Goal: Transaction & Acquisition: Purchase product/service

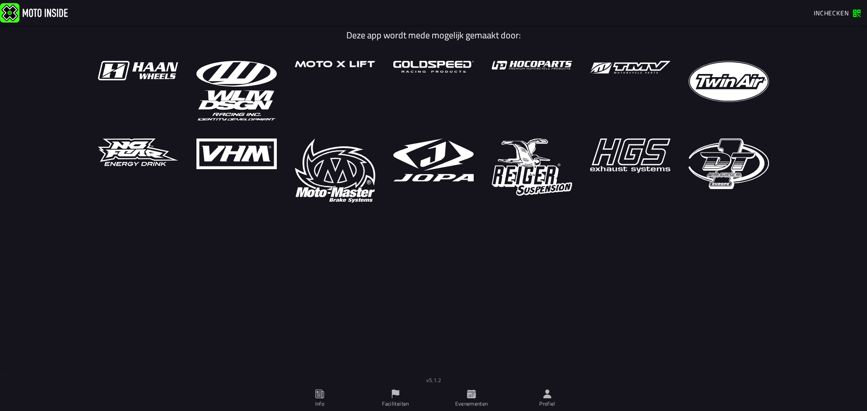
click at [546, 394] on icon at bounding box center [547, 394] width 10 height 10
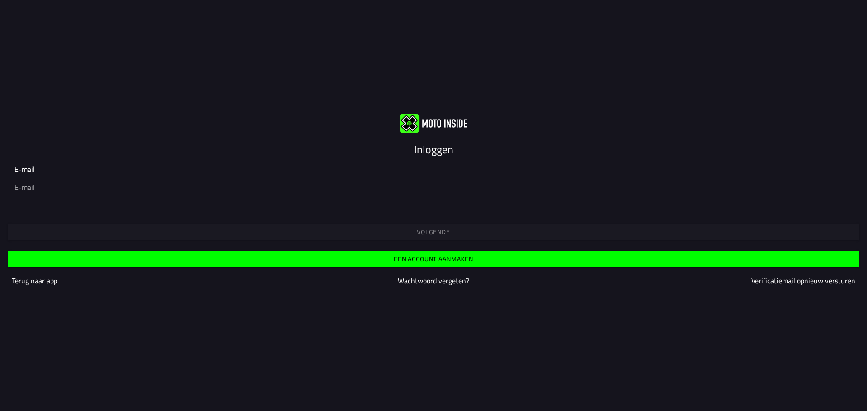
type input "[EMAIL_ADDRESS][DOMAIN_NAME]"
click at [397, 226] on button "Volgende" at bounding box center [433, 232] width 851 height 16
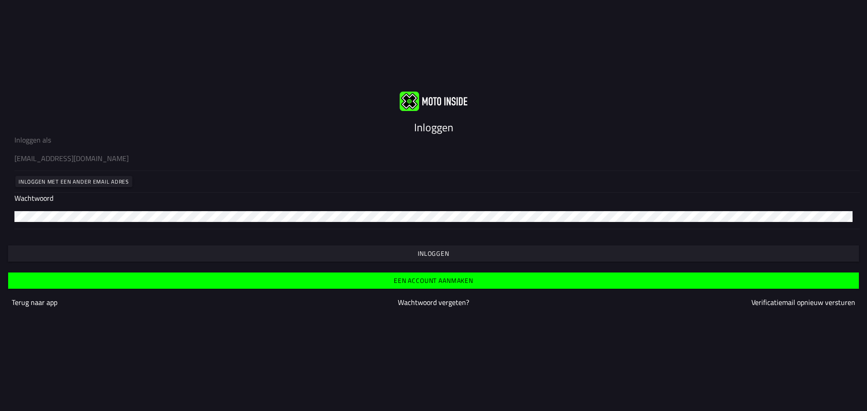
click at [381, 248] on button "Inloggen" at bounding box center [433, 254] width 851 height 16
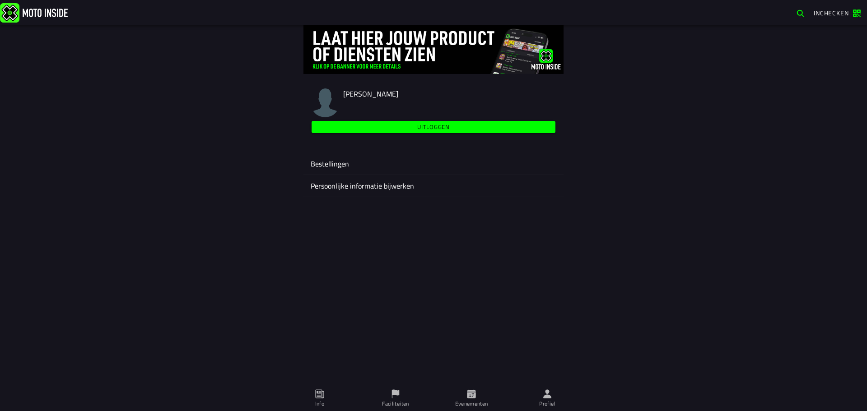
click at [465, 391] on span "Evenementen" at bounding box center [471, 398] width 65 height 25
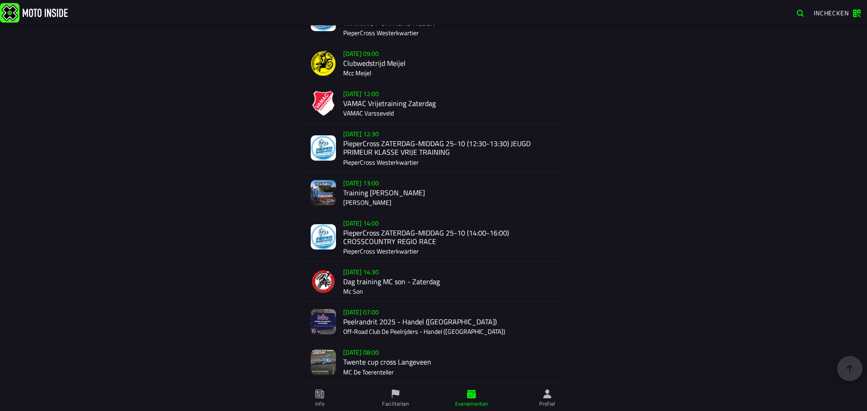
scroll to position [858, 0]
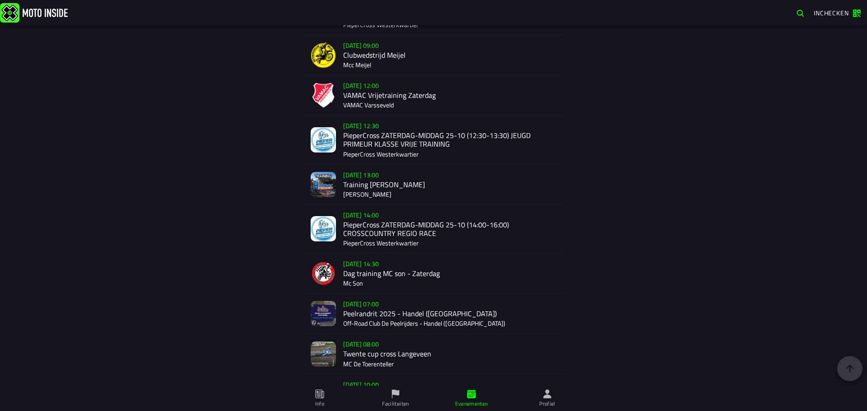
click at [370, 304] on div "Su 26 Oct - 07:00 Peelrandrit 2025 - Handel (NB) Off-Road Club De Peelrijders -…" at bounding box center [449, 314] width 213 height 40
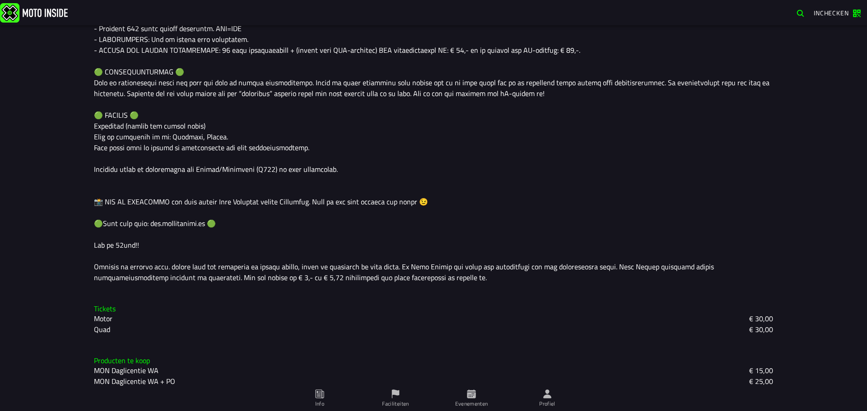
scroll to position [705, 0]
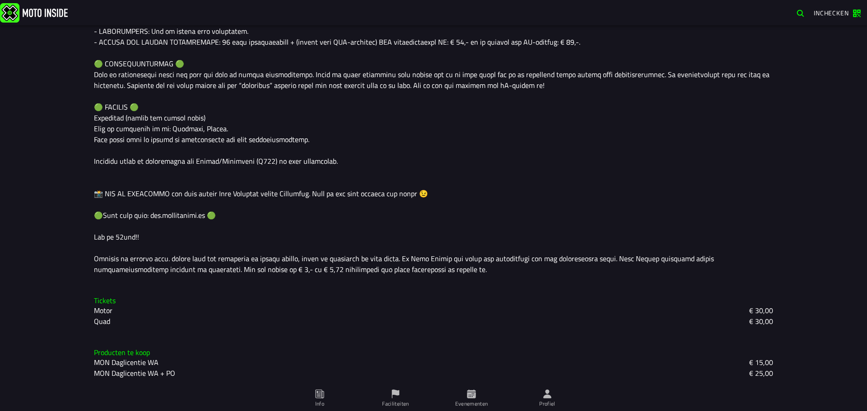
click at [407, 397] on span "Faciliteiten" at bounding box center [395, 398] width 65 height 25
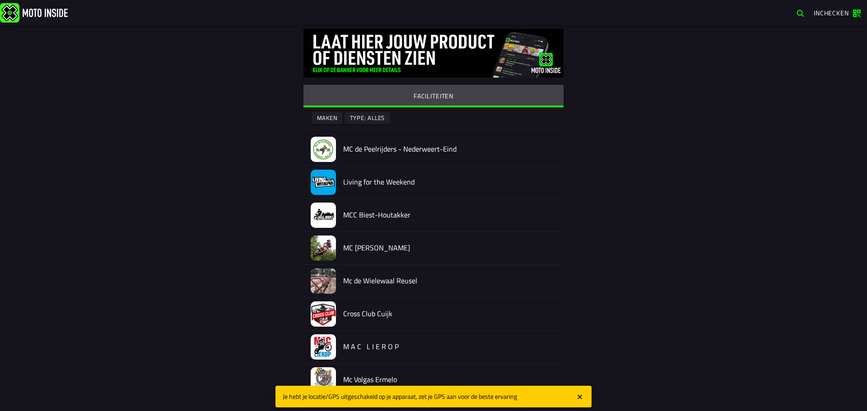
click at [391, 105] on ion-segment-button "FACILITEITEN" at bounding box center [433, 96] width 260 height 23
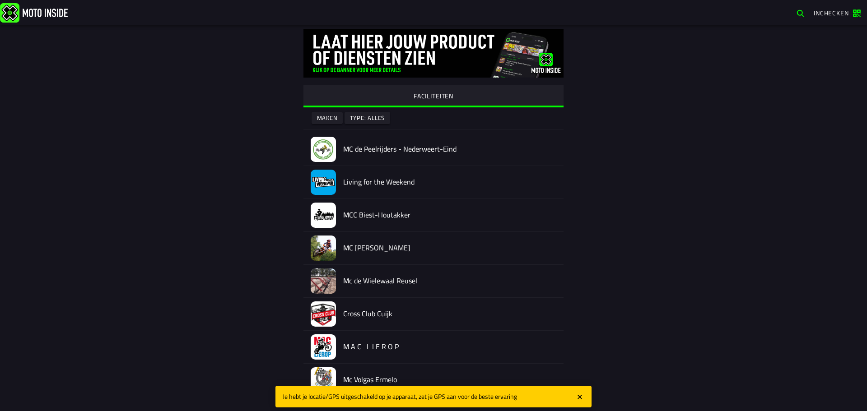
click at [802, 14] on span "button" at bounding box center [800, 13] width 9 height 9
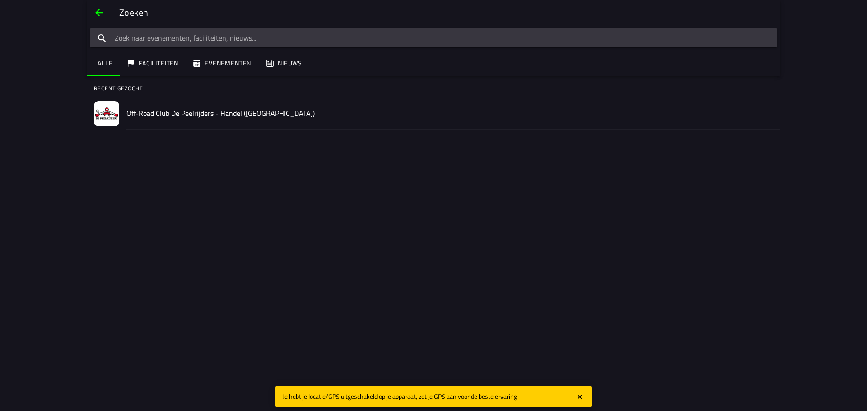
click at [164, 113] on h2 "Off-Road Club De Peelrijders - Handel ([GEOGRAPHIC_DATA])" at bounding box center [449, 113] width 647 height 9
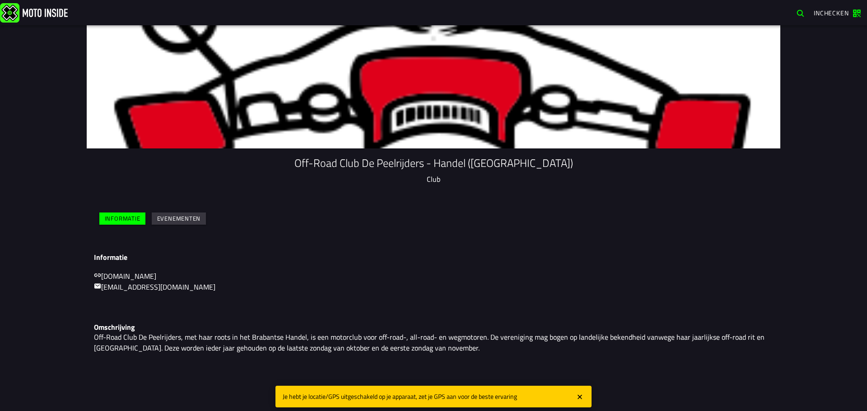
click at [0, 0] on slot "Evenementen" at bounding box center [0, 0] width 0 height 0
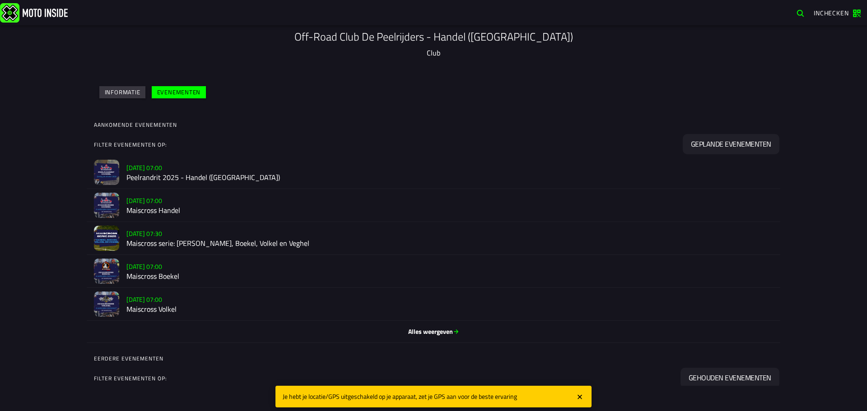
scroll to position [181, 0]
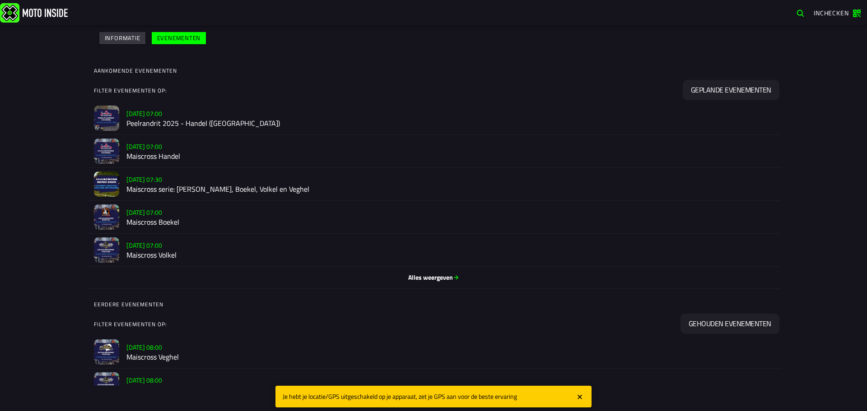
click at [409, 280] on span "Alles weergeven" at bounding box center [433, 277] width 679 height 9
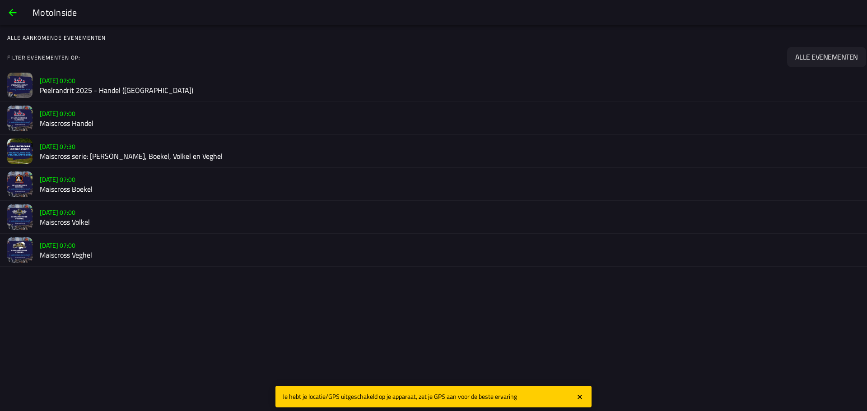
click at [193, 154] on h2 "Maiscross serie: [PERSON_NAME], Boekel, Volkel en Veghel" at bounding box center [450, 156] width 820 height 9
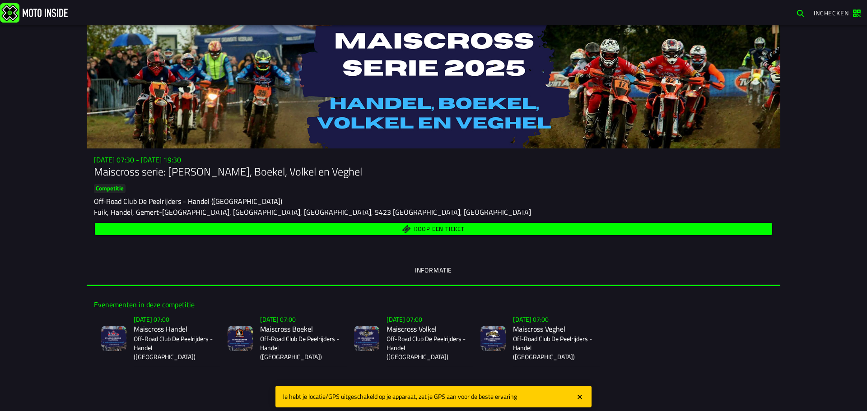
click at [580, 395] on icon "close" at bounding box center [580, 397] width 8 height 9
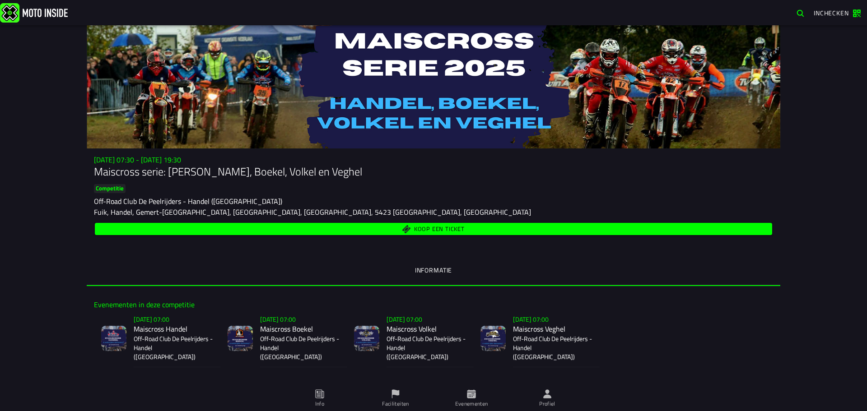
click at [354, 230] on span "Koop een ticket" at bounding box center [433, 229] width 667 height 9
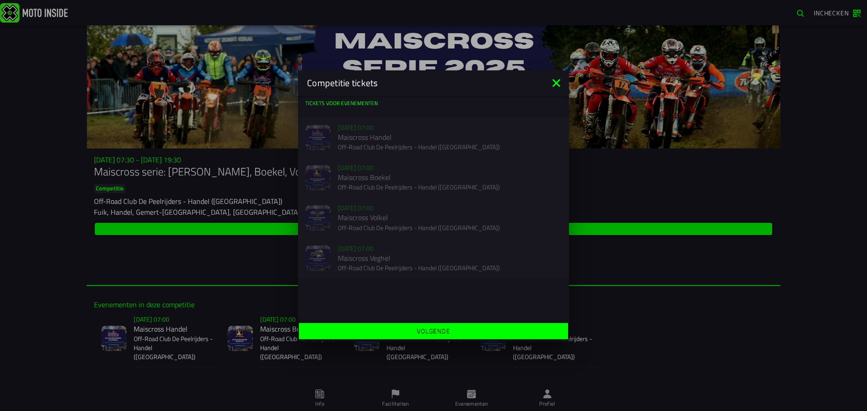
click at [344, 138] on div "Verkoop nog niet gestart Su 2 Nov - 07:00 Maiscross Handel Off-Road Club De Pee…" at bounding box center [433, 137] width 271 height 40
click at [344, 171] on div "Verkoop nog niet gestart Su 9 Nov - 07:00 Maiscross Boekel Off-Road Club De Pee…" at bounding box center [433, 178] width 271 height 40
click at [359, 206] on div "Verkoop nog niet gestart Su 16 Nov - 07:00 Maiscross Volkel Off-Road Club De Pe…" at bounding box center [433, 218] width 271 height 40
click at [375, 243] on div "Verkoop nog niet gestart Su 23 Nov - 07:00 Maiscross Veghel Off-Road Club De Pe…" at bounding box center [433, 258] width 271 height 40
click at [555, 84] on icon at bounding box center [556, 83] width 14 height 14
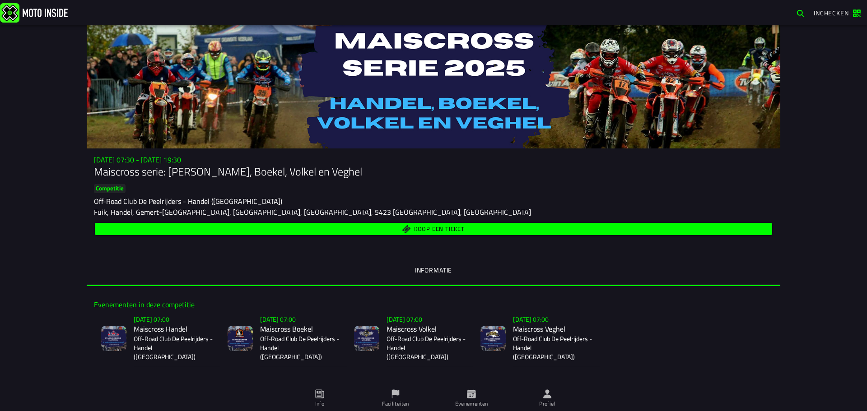
click at [432, 227] on span "Koop een ticket" at bounding box center [439, 230] width 51 height 6
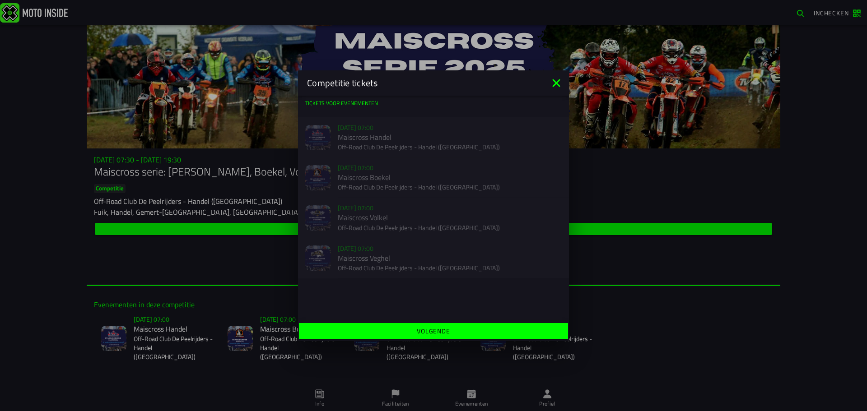
click at [557, 77] on icon at bounding box center [556, 83] width 14 height 14
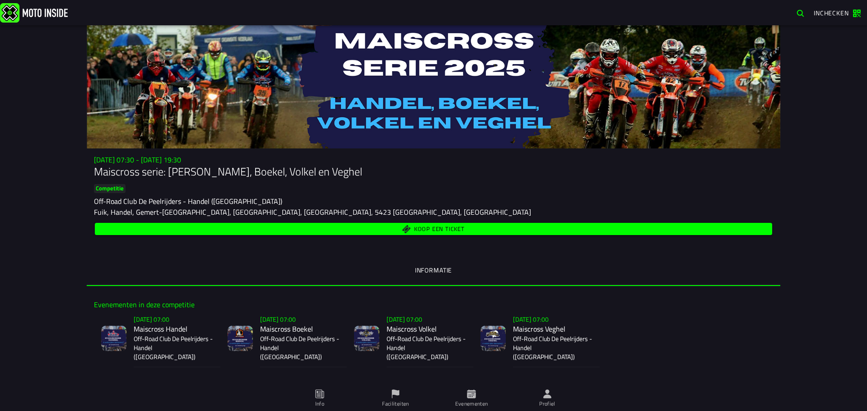
click at [420, 234] on button "Koop een ticket" at bounding box center [433, 229] width 677 height 12
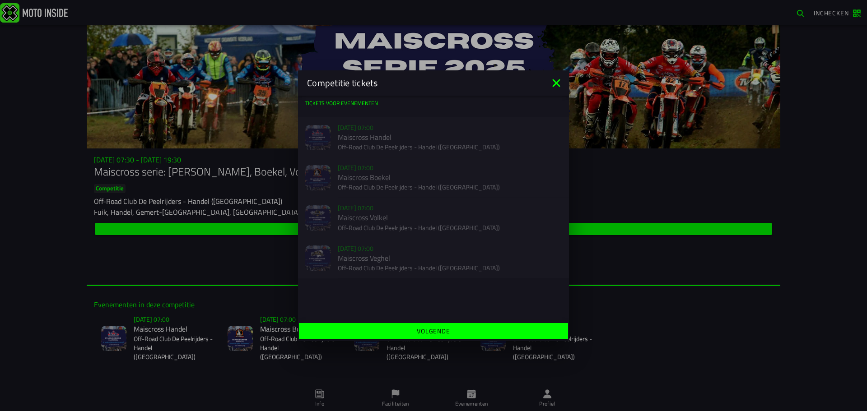
click at [561, 83] on icon at bounding box center [556, 83] width 14 height 14
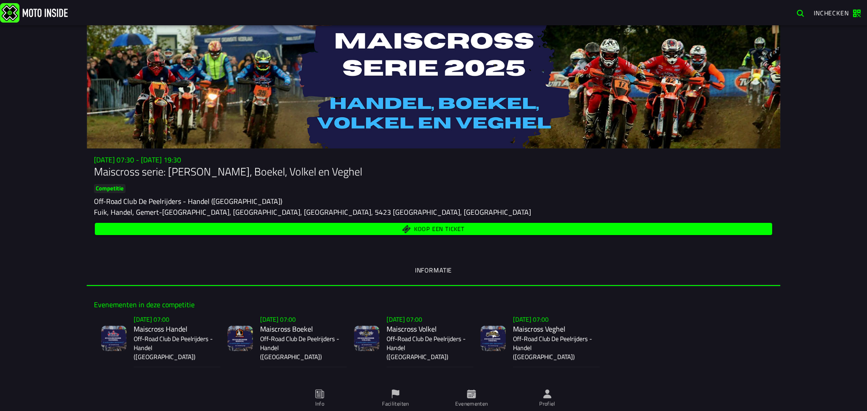
click at [455, 227] on span "Koop een ticket" at bounding box center [439, 230] width 51 height 6
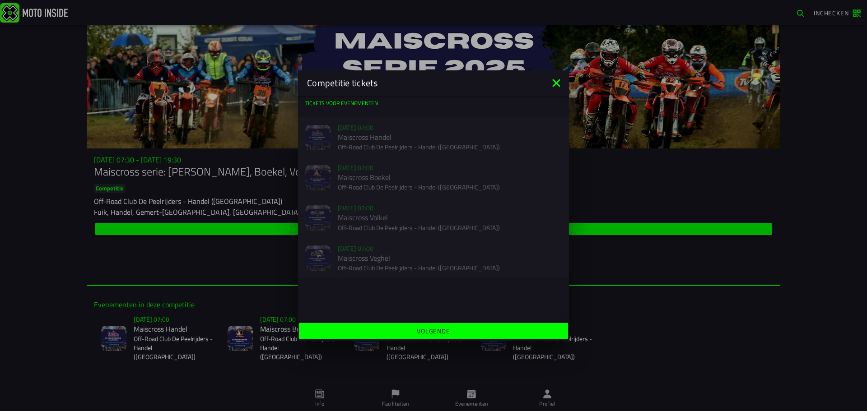
click at [554, 83] on icon at bounding box center [556, 83] width 14 height 14
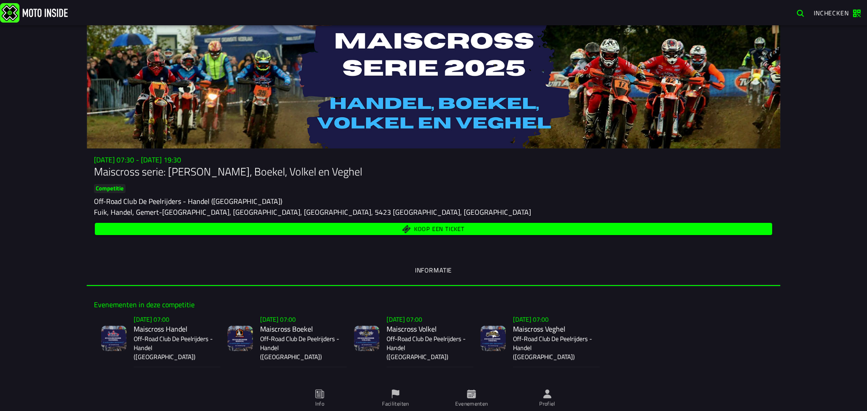
click at [440, 229] on span "Koop een ticket" at bounding box center [439, 230] width 51 height 6
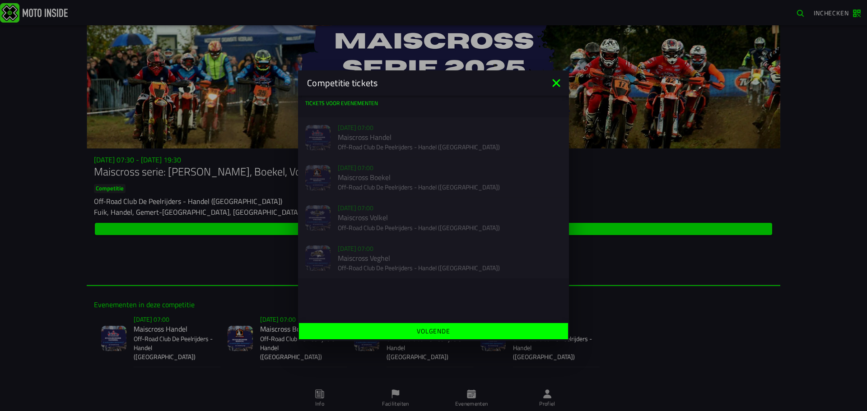
click at [558, 83] on icon at bounding box center [556, 83] width 8 height 8
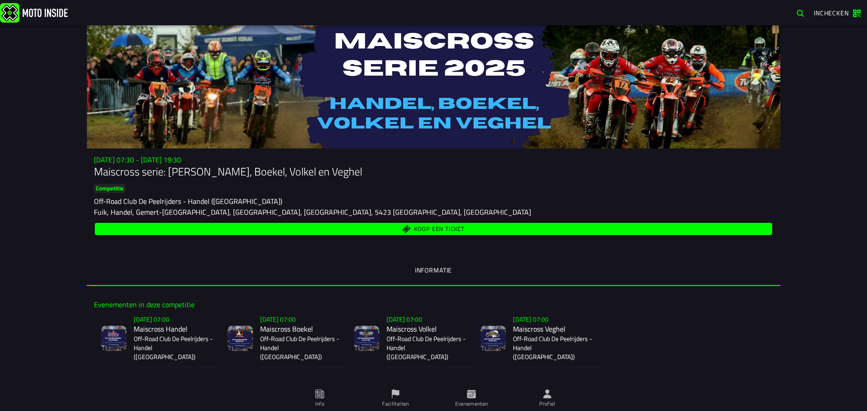
click at [415, 228] on span "Koop een ticket" at bounding box center [439, 230] width 51 height 6
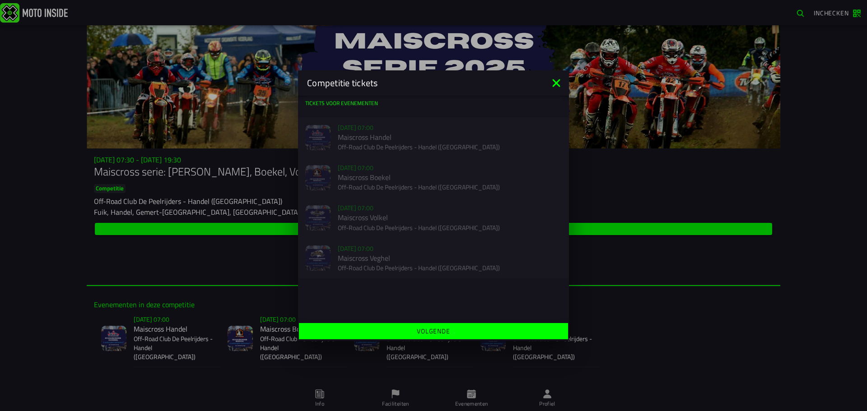
click at [554, 80] on icon at bounding box center [556, 83] width 8 height 8
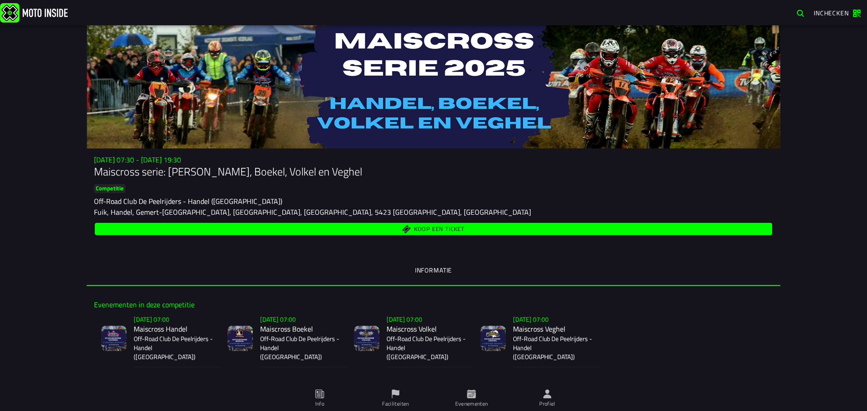
click at [461, 226] on span "Koop een ticket" at bounding box center [433, 229] width 667 height 9
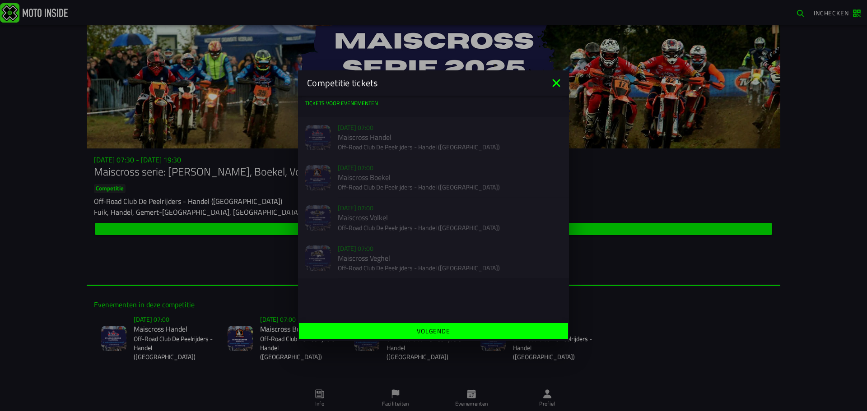
click at [555, 85] on icon at bounding box center [556, 83] width 8 height 8
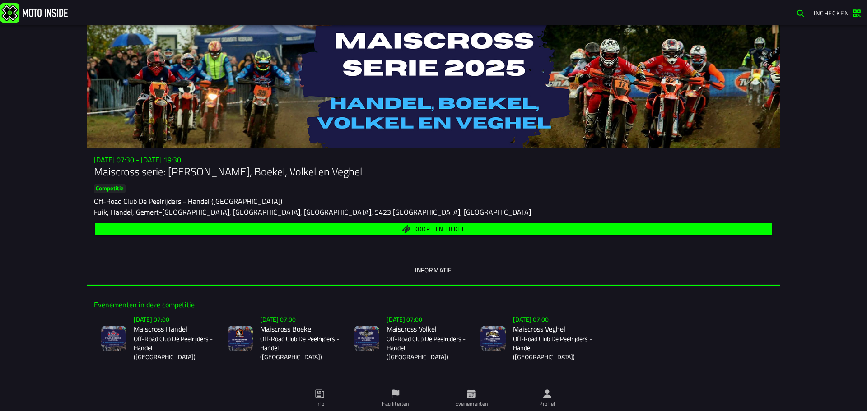
click at [543, 229] on span "Koop een ticket" at bounding box center [433, 229] width 667 height 9
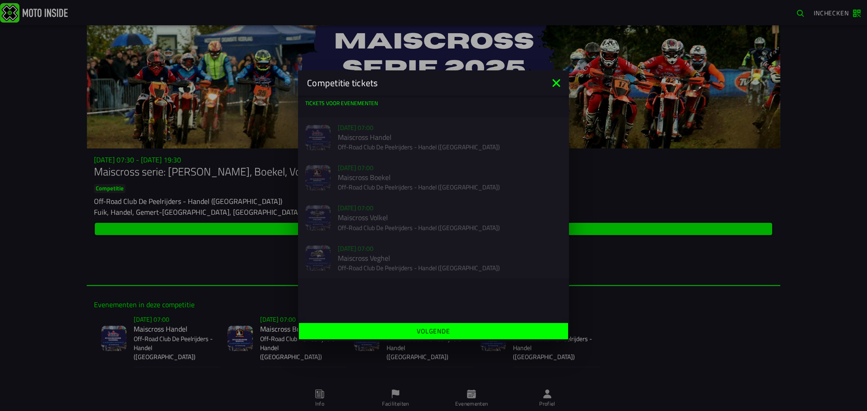
click at [556, 82] on icon at bounding box center [556, 83] width 14 height 14
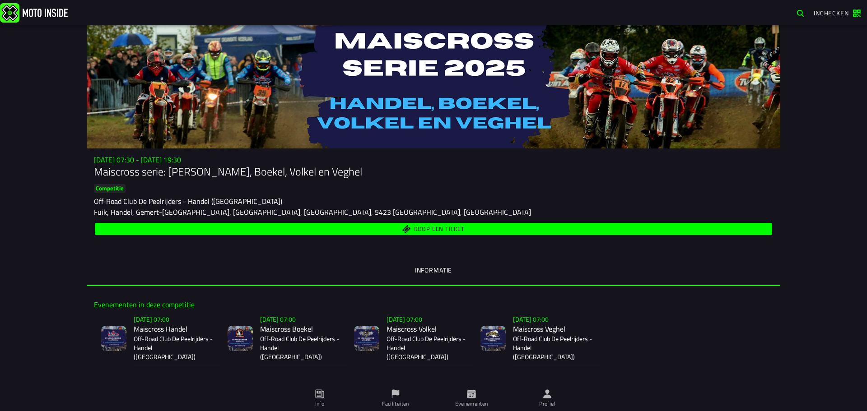
click at [541, 231] on span "Koop een ticket" at bounding box center [433, 229] width 667 height 9
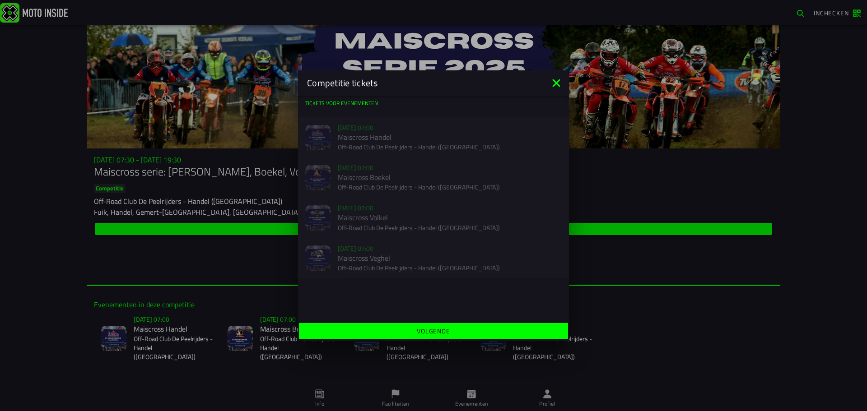
click at [557, 80] on icon at bounding box center [556, 83] width 14 height 14
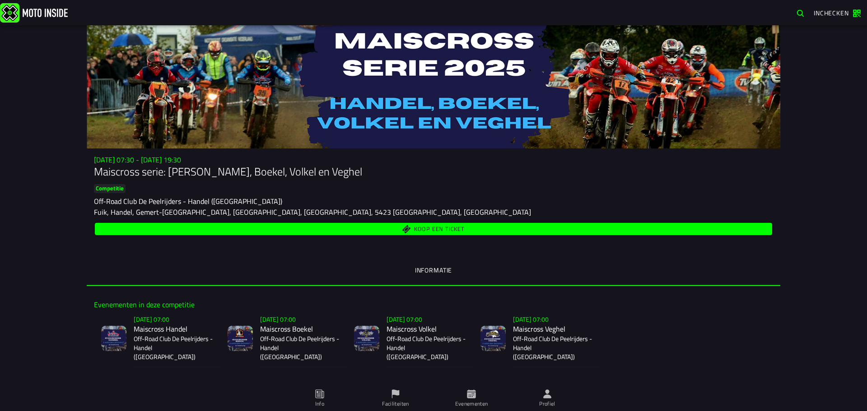
click at [482, 234] on button "Koop een ticket" at bounding box center [433, 229] width 677 height 12
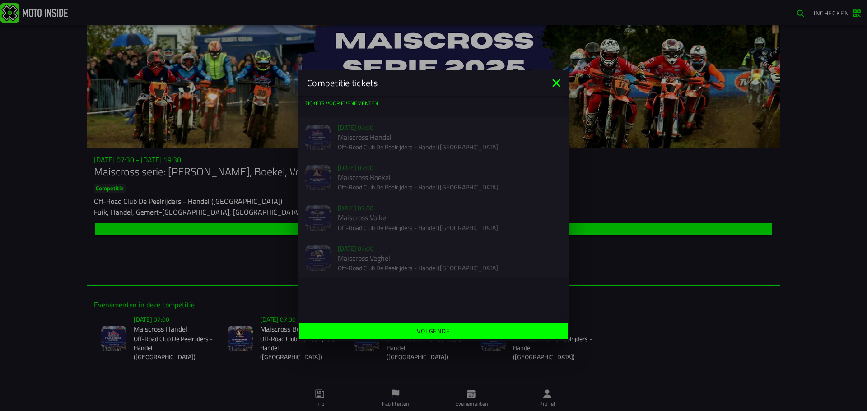
click at [554, 80] on icon at bounding box center [556, 83] width 8 height 8
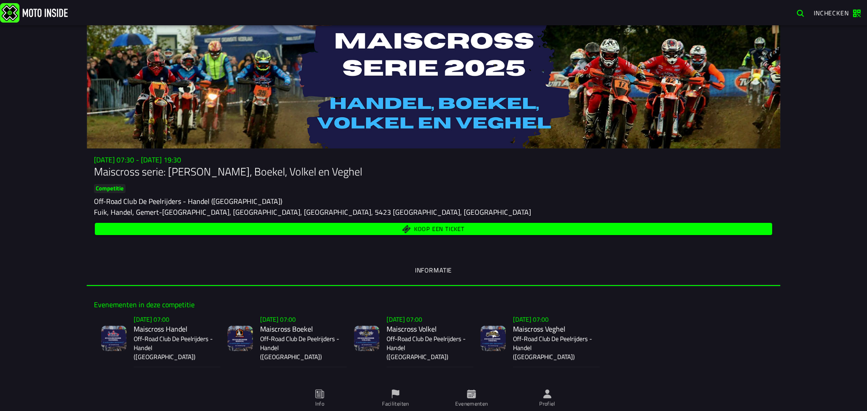
click at [460, 223] on button "Koop een ticket" at bounding box center [433, 229] width 677 height 12
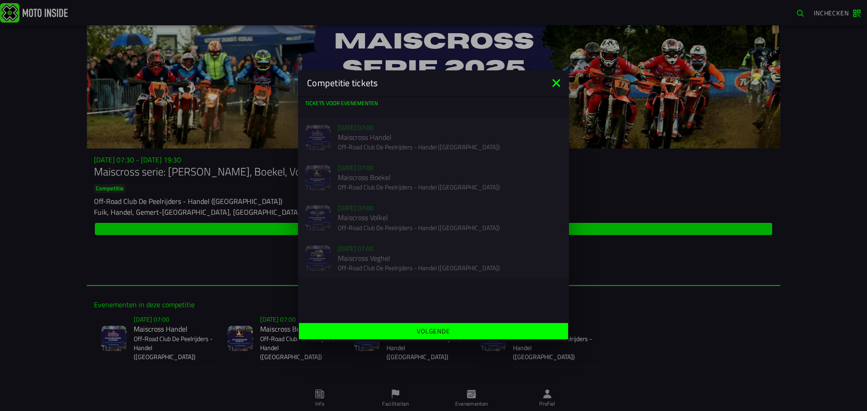
click at [559, 85] on icon at bounding box center [556, 83] width 8 height 8
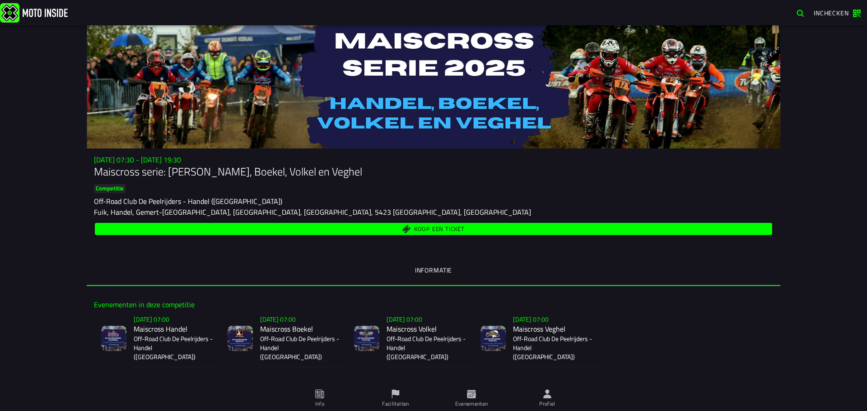
click at [328, 225] on span "Koop een ticket" at bounding box center [433, 229] width 667 height 9
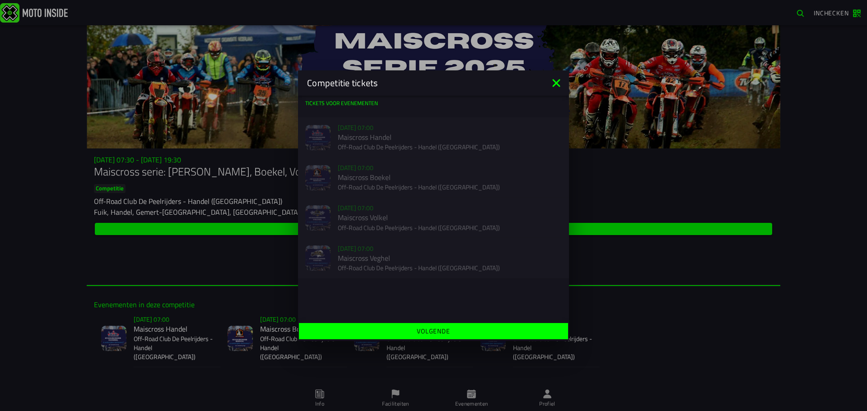
click at [556, 79] on icon at bounding box center [556, 83] width 14 height 14
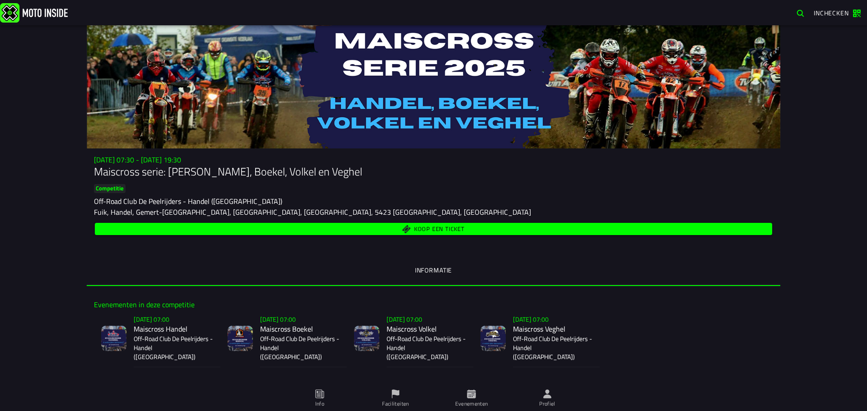
click at [565, 227] on span "Koop een ticket" at bounding box center [433, 229] width 667 height 9
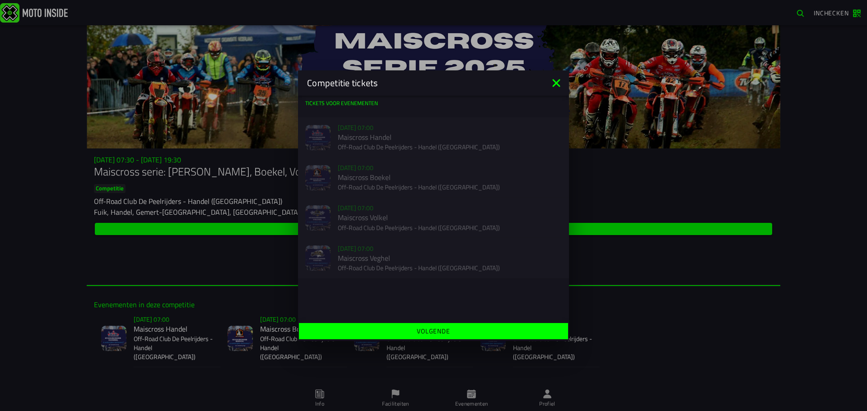
click at [562, 79] on icon at bounding box center [556, 83] width 14 height 14
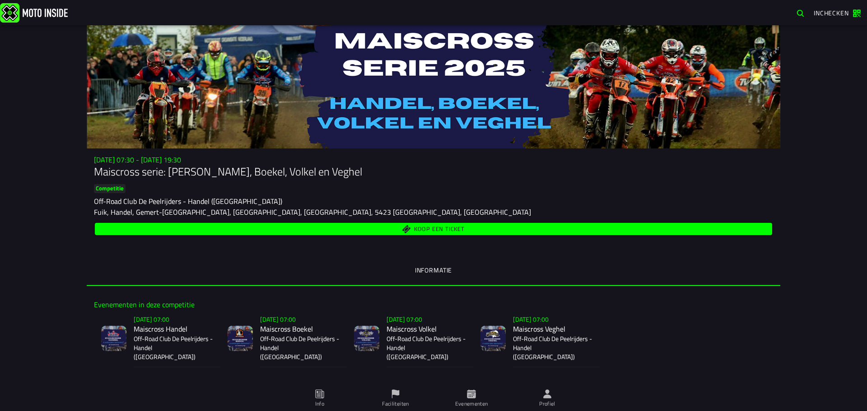
click at [486, 229] on span "Koop een ticket" at bounding box center [433, 229] width 667 height 9
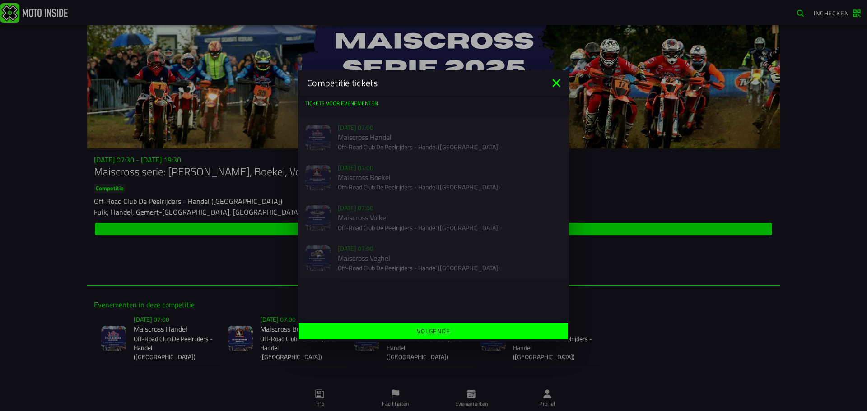
click at [558, 80] on icon at bounding box center [556, 83] width 14 height 14
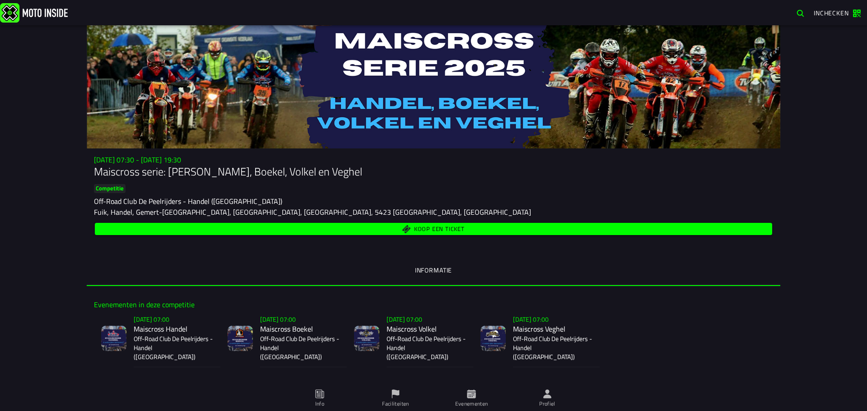
click at [369, 228] on span "Koop een ticket" at bounding box center [433, 229] width 667 height 9
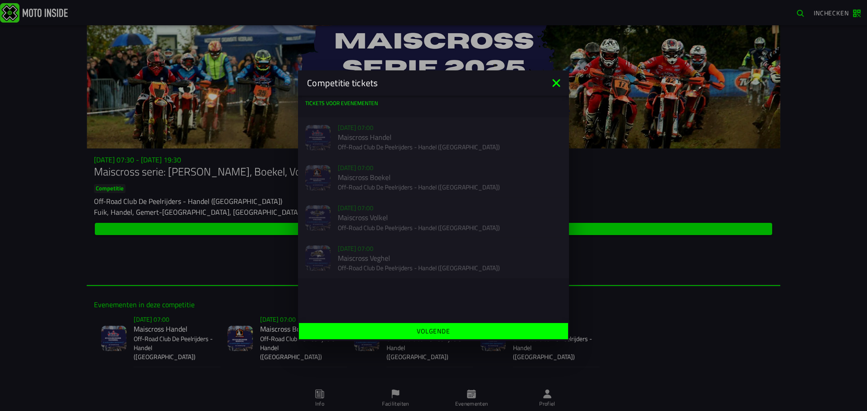
click at [555, 83] on icon at bounding box center [556, 83] width 8 height 8
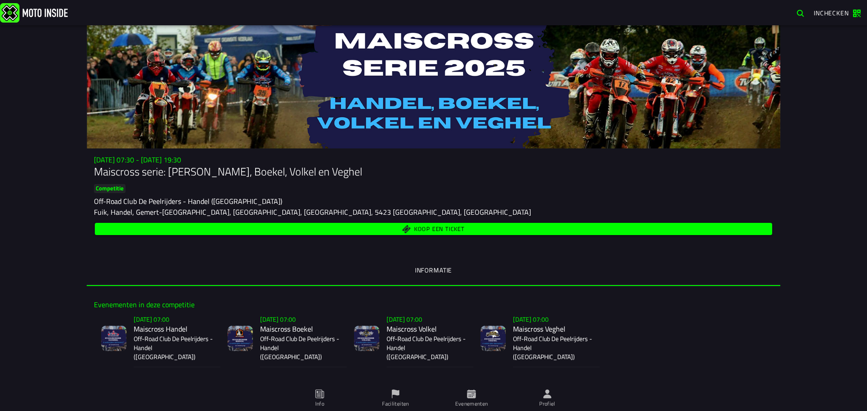
click at [420, 224] on button "Koop een ticket" at bounding box center [433, 229] width 677 height 12
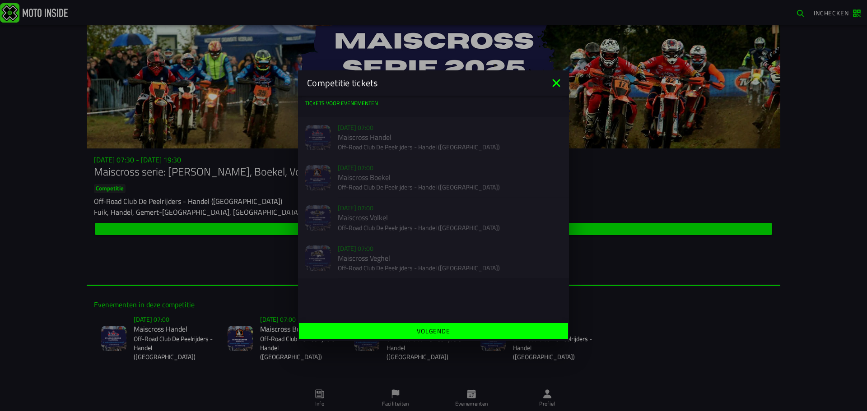
click at [557, 80] on icon at bounding box center [556, 83] width 14 height 14
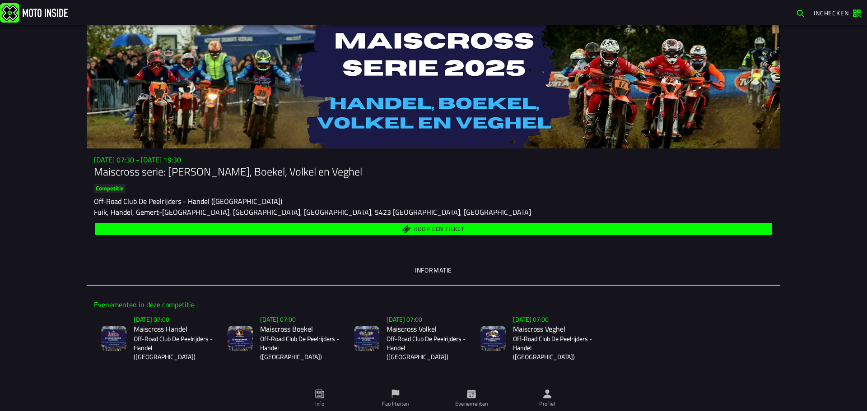
click at [416, 231] on span "Koop een ticket" at bounding box center [439, 230] width 51 height 6
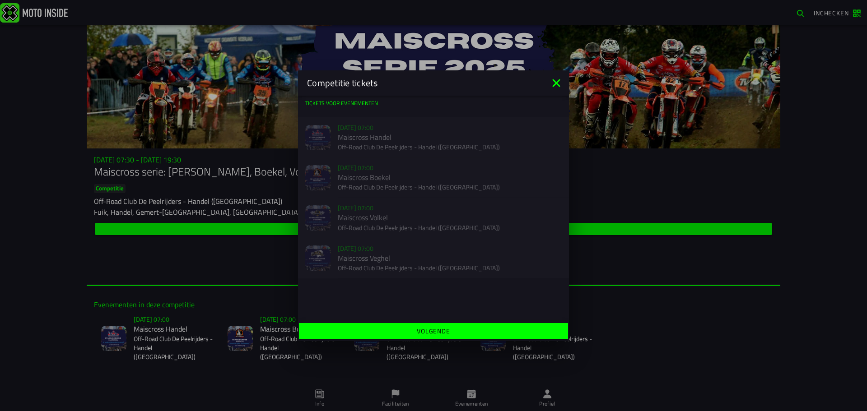
click at [557, 82] on icon at bounding box center [556, 83] width 8 height 8
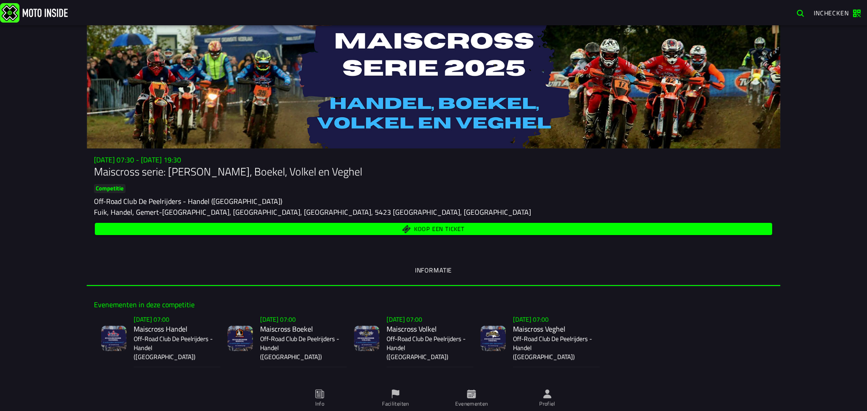
click at [485, 225] on span "Koop een ticket" at bounding box center [433, 229] width 667 height 9
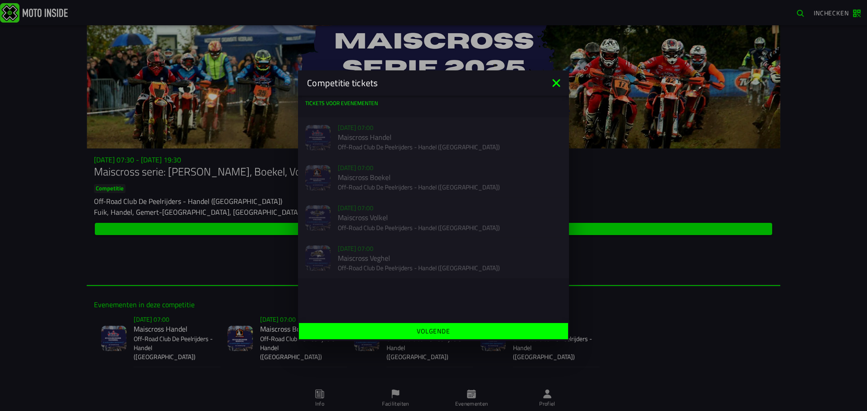
click at [553, 76] on icon at bounding box center [556, 83] width 14 height 14
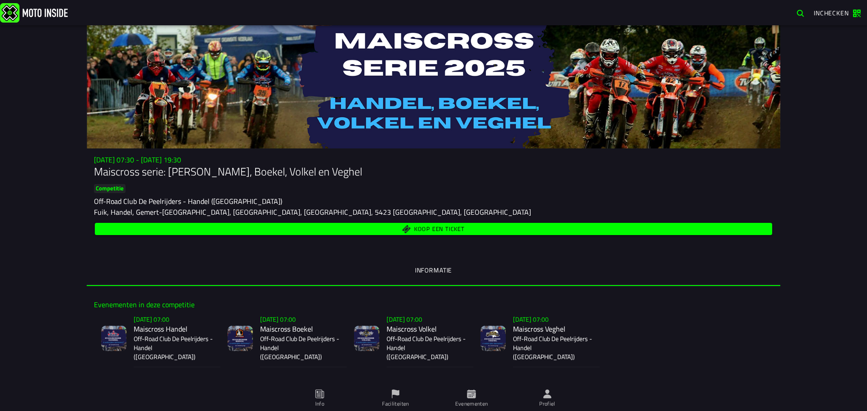
click at [471, 224] on button "Koop een ticket" at bounding box center [433, 229] width 677 height 12
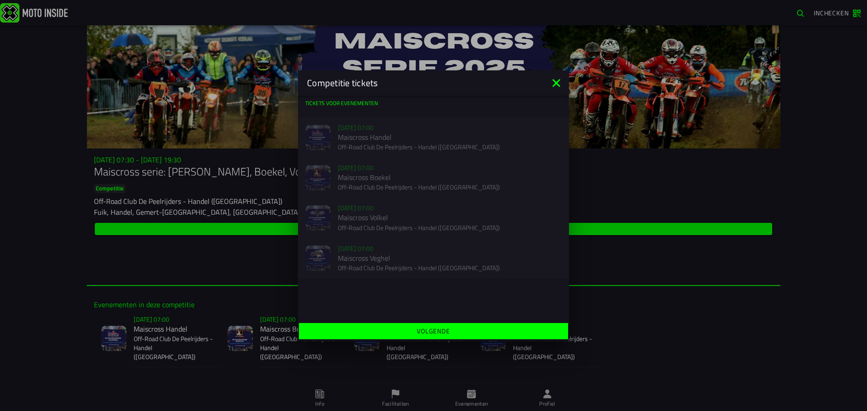
click at [551, 85] on icon at bounding box center [556, 83] width 14 height 14
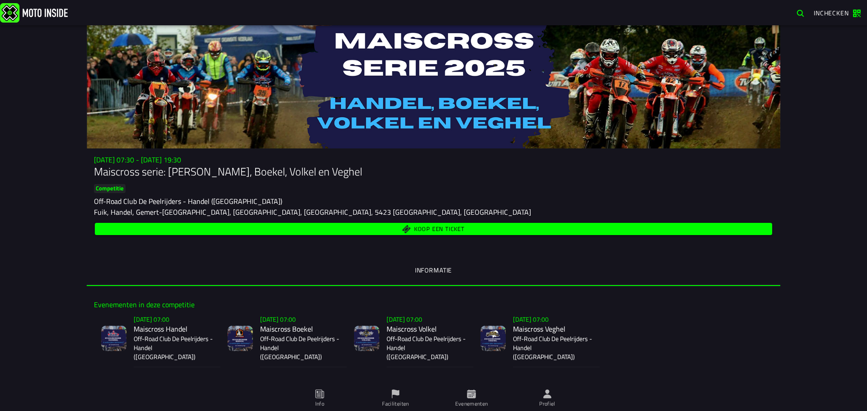
click at [451, 232] on span "Koop een ticket" at bounding box center [439, 230] width 51 height 6
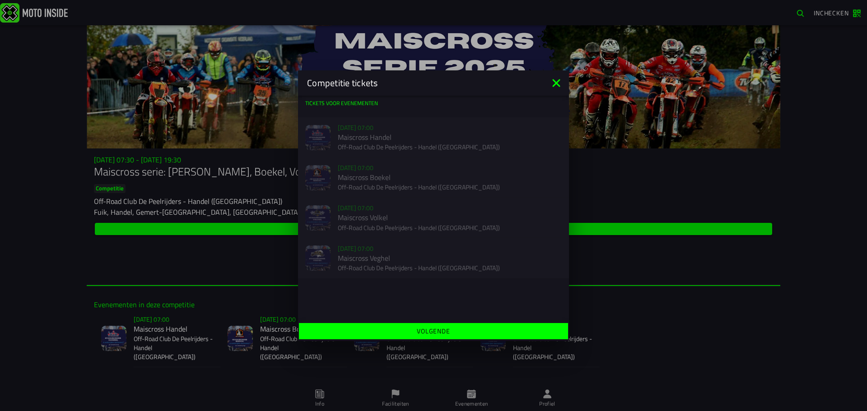
click at [560, 84] on icon at bounding box center [556, 83] width 14 height 14
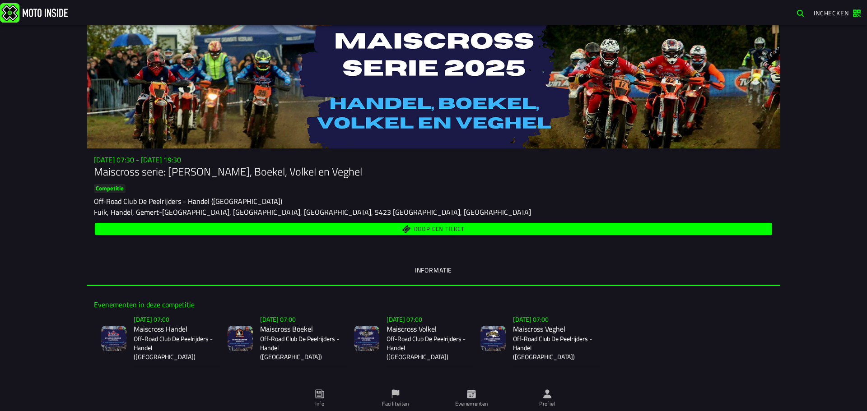
click at [399, 229] on span "Koop een ticket" at bounding box center [433, 229] width 667 height 9
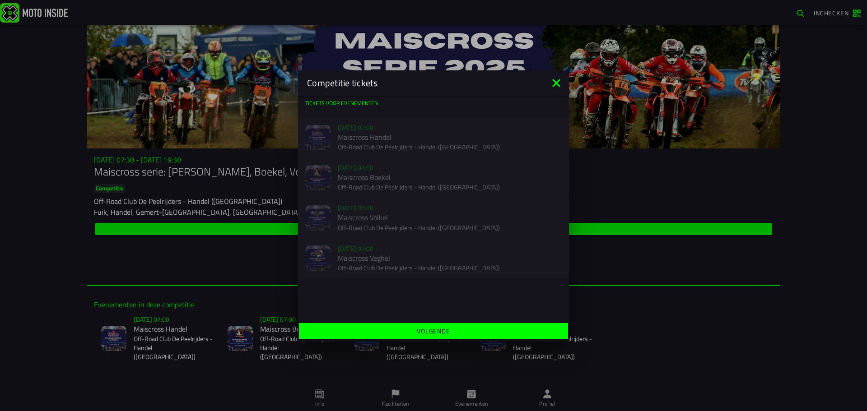
click at [555, 85] on icon at bounding box center [556, 83] width 8 height 8
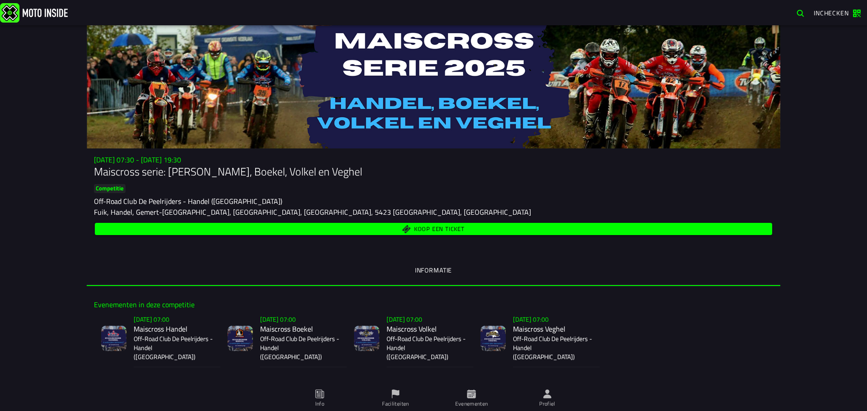
click at [427, 230] on span "Koop een ticket" at bounding box center [439, 230] width 51 height 6
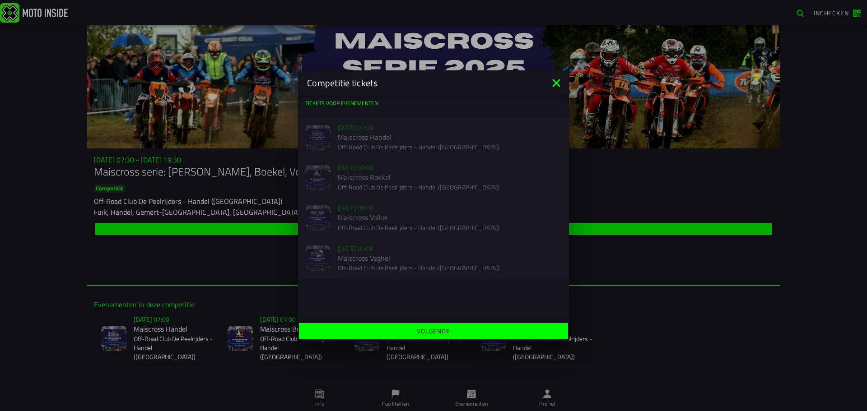
click at [401, 145] on div "Su 2 Nov - 07:00 Maiscross Handel Off-Road Club De Peelrijders - Handel (NB)" at bounding box center [433, 137] width 271 height 40
click at [385, 175] on div "Su 9 Nov - 07:00 Maiscross Boekel Off-Road Club De Peelrijders - Handel (NB)" at bounding box center [433, 178] width 271 height 40
click at [378, 206] on div "Su 16 Nov - 07:00 Maiscross Volkel Off-Road Club De Peelrijders - Handel (NB)" at bounding box center [433, 218] width 271 height 40
click at [555, 83] on icon at bounding box center [556, 83] width 8 height 8
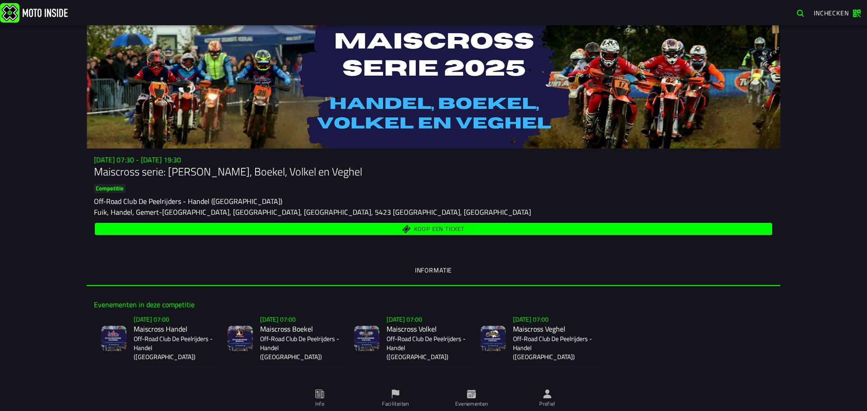
click at [453, 229] on span "Koop een ticket" at bounding box center [439, 230] width 51 height 6
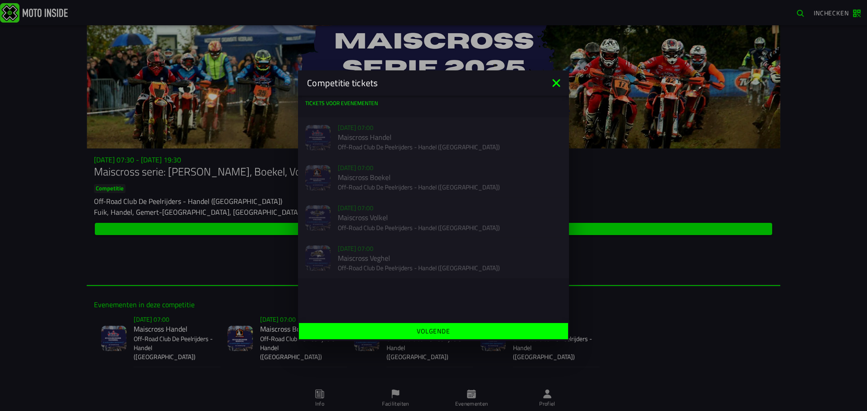
click at [379, 146] on div "Su 2 Nov - 07:00 Maiscross Handel Off-Road Club De Peelrijders - Handel (NB)" at bounding box center [433, 137] width 271 height 40
click at [373, 186] on div "Su 9 Nov - 07:00 Maiscross Boekel Off-Road Club De Peelrijders - Handel (NB)" at bounding box center [433, 178] width 271 height 40
click at [373, 216] on div "Su 16 Nov - 07:00 Maiscross Volkel Off-Road Club De Peelrijders - Handel (NB)" at bounding box center [433, 218] width 271 height 40
click at [377, 238] on div "Su 23 Nov - 07:00 Maiscross Veghel Off-Road Club De Peelrijders - Handel (NB)" at bounding box center [433, 258] width 271 height 40
click at [551, 76] on icon at bounding box center [556, 83] width 14 height 14
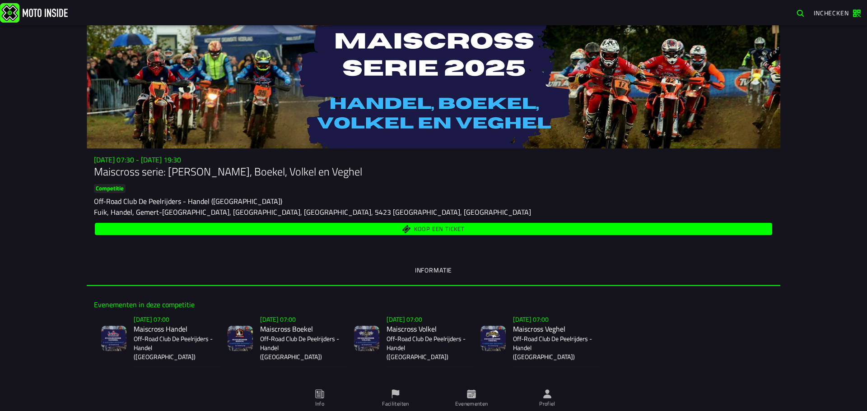
click at [402, 229] on span "Koop een ticket" at bounding box center [433, 229] width 667 height 9
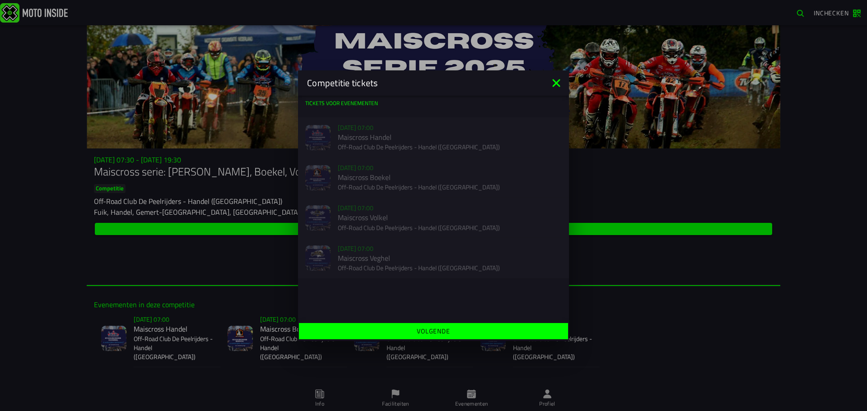
click at [387, 134] on div "Su 2 Nov - 07:00 Maiscross Handel Off-Road Club De Peelrijders - Handel (NB)" at bounding box center [433, 137] width 271 height 40
click at [312, 141] on div "Su 2 Nov - 07:00 Maiscross Handel Off-Road Club De Peelrijders - Handel (NB)" at bounding box center [433, 137] width 271 height 40
drag, startPoint x: 322, startPoint y: 177, endPoint x: 322, endPoint y: 201, distance: 23.9
click at [322, 177] on div "Su 9 Nov - 07:00 Maiscross Boekel Off-Road Club De Peelrijders - Handel (NB)" at bounding box center [433, 178] width 271 height 40
click at [322, 229] on div "Su 16 Nov - 07:00 Maiscross Volkel Off-Road Club De Peelrijders - Handel (NB)" at bounding box center [433, 218] width 271 height 40
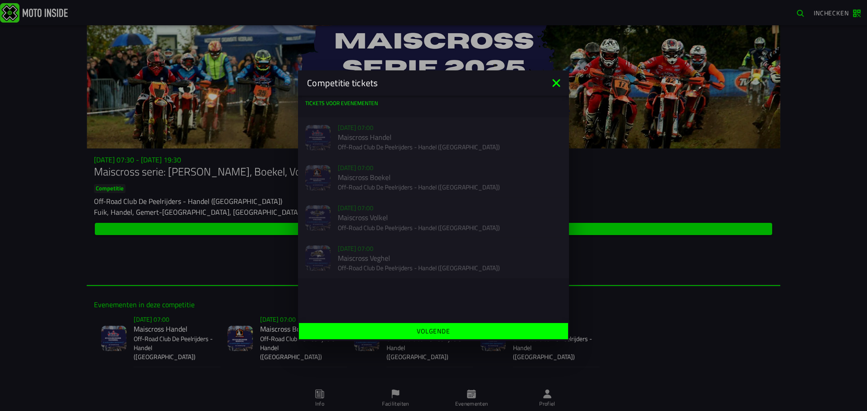
click at [326, 246] on div "Su 23 Nov - 07:00 Maiscross Veghel Off-Road Club De Peelrijders - Handel (NB)" at bounding box center [433, 258] width 271 height 40
click at [395, 155] on div "Su 2 Nov - 07:00 Maiscross Handel Off-Road Club De Peelrijders - Handel (NB)" at bounding box center [433, 137] width 271 height 40
click at [0, 0] on slot "Volgende" at bounding box center [0, 0] width 0 height 0
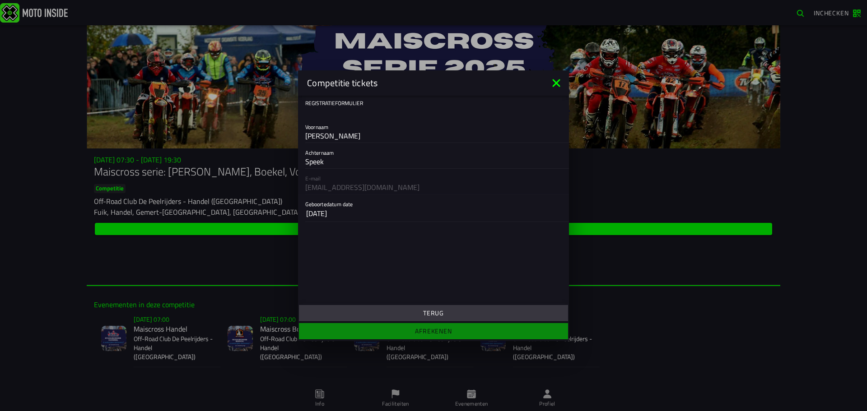
click at [476, 333] on ion-footer "Terug Afrekenen" at bounding box center [433, 322] width 271 height 38
click at [555, 84] on icon at bounding box center [556, 83] width 14 height 14
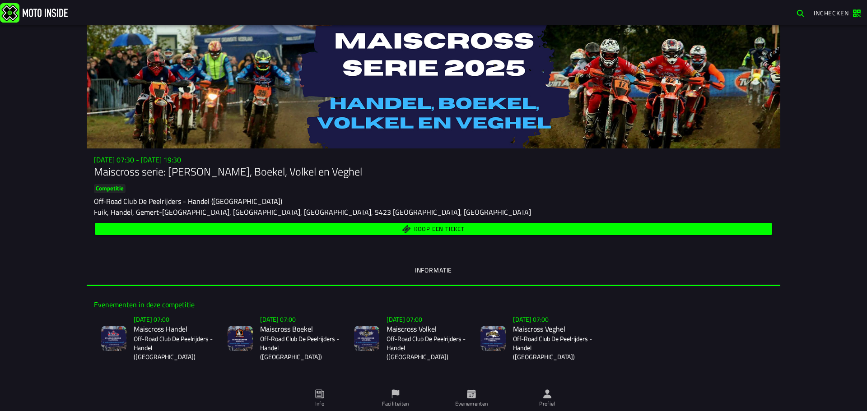
click at [437, 227] on span "Koop een ticket" at bounding box center [439, 230] width 51 height 6
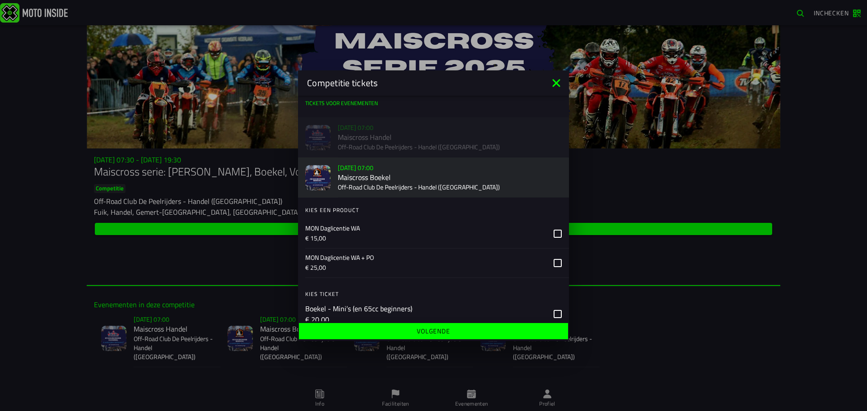
click at [415, 137] on div "[DATE] 07:00 Maiscross Handel Off-Road Club De Peelrijders - Handel (NB)" at bounding box center [433, 137] width 271 height 40
click at [560, 82] on icon at bounding box center [556, 83] width 14 height 14
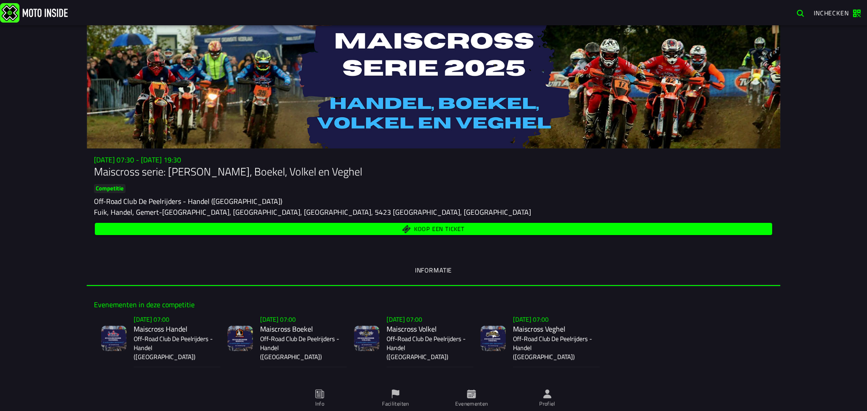
click at [464, 232] on span "Koop een ticket" at bounding box center [433, 229] width 667 height 9
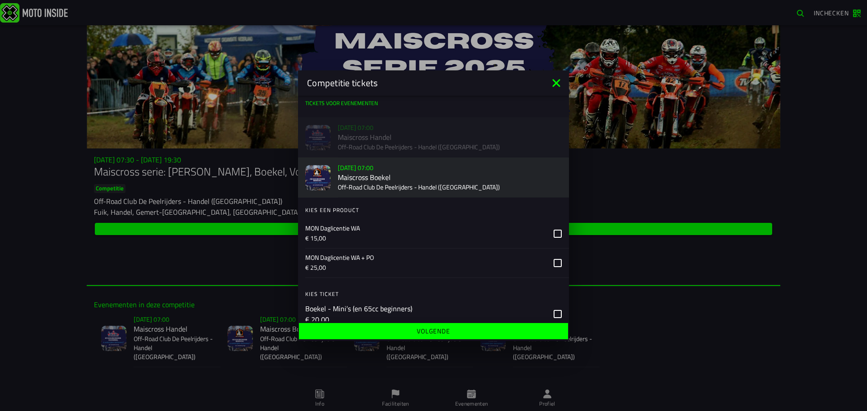
click at [379, 132] on div "Su 2 Nov - 07:00 Maiscross Handel Off-Road Club De Peelrijders - Handel (NB)" at bounding box center [433, 137] width 271 height 40
click at [401, 173] on ion-label "Su 9 Nov - 07:00 Maiscross Boekel Off-Road Club De Peelrijders - Handel (NB)" at bounding box center [450, 177] width 224 height 31
click at [561, 84] on icon at bounding box center [556, 83] width 14 height 14
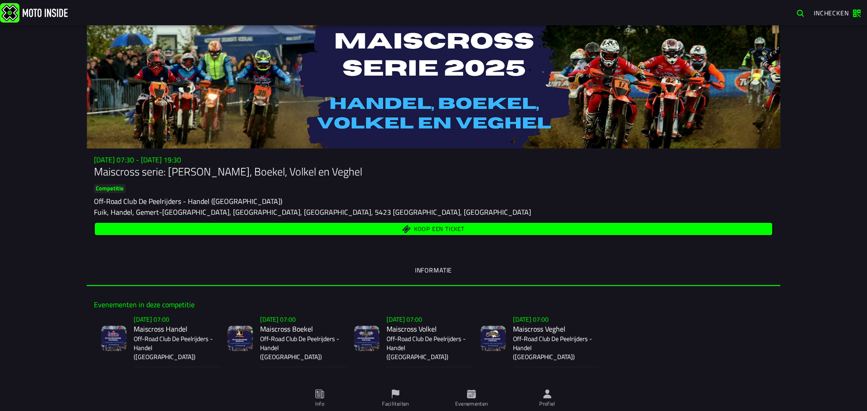
click at [502, 228] on span "Koop een ticket" at bounding box center [433, 229] width 667 height 9
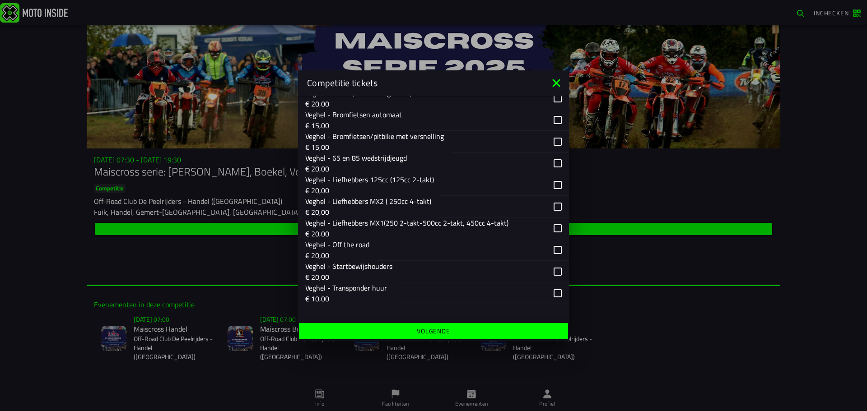
scroll to position [971, 0]
click at [560, 83] on icon at bounding box center [556, 83] width 14 height 14
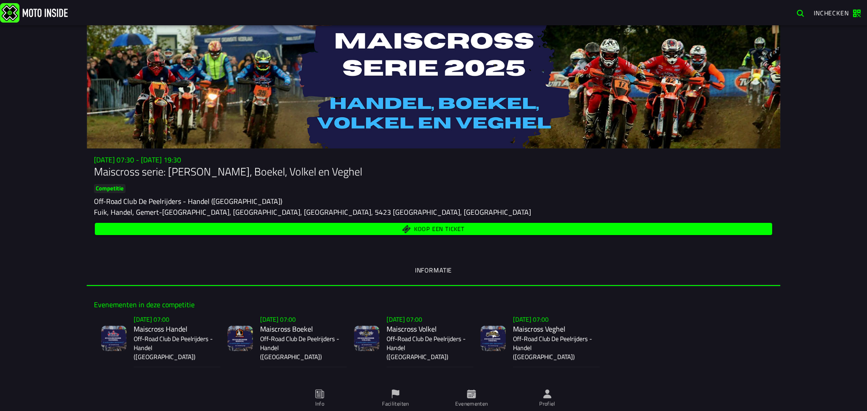
click at [457, 227] on span "Koop een ticket" at bounding box center [439, 230] width 51 height 6
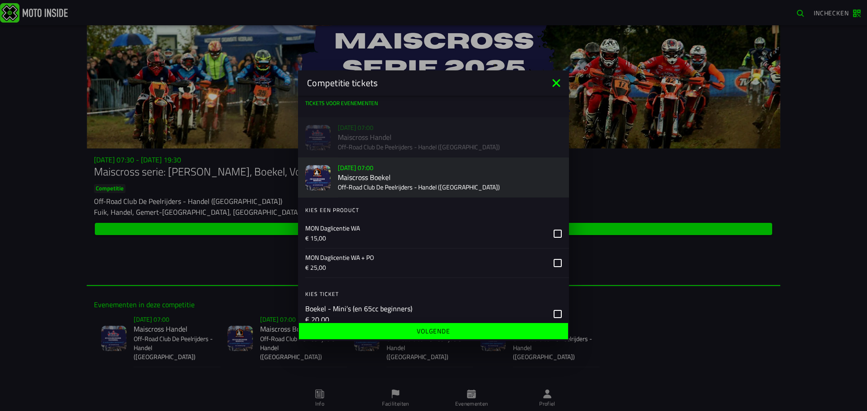
click at [560, 84] on icon at bounding box center [556, 83] width 14 height 14
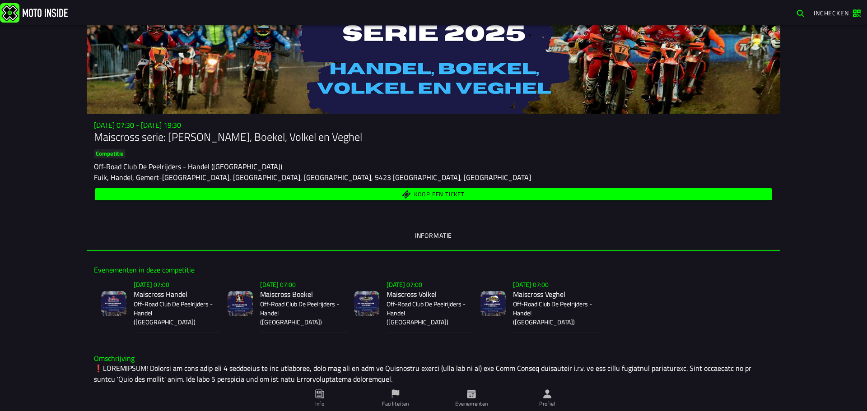
scroll to position [45, 0]
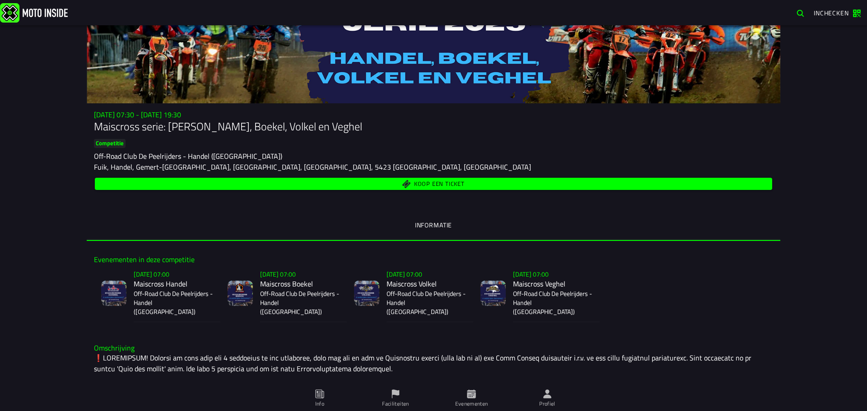
click at [449, 185] on span "Koop een ticket" at bounding box center [439, 185] width 51 height 6
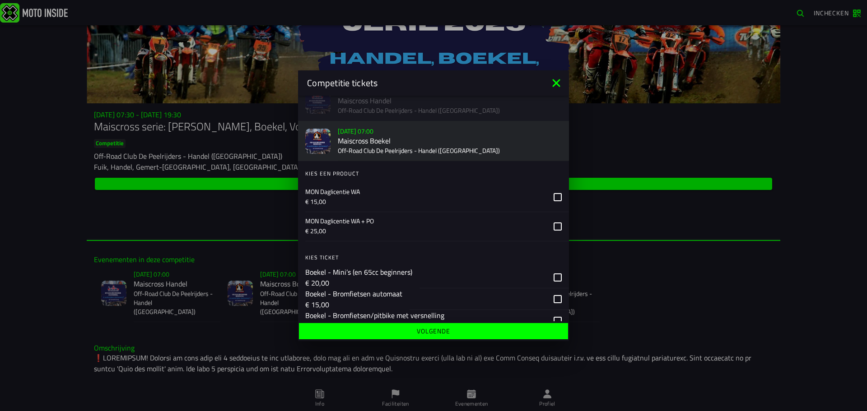
scroll to position [90, 0]
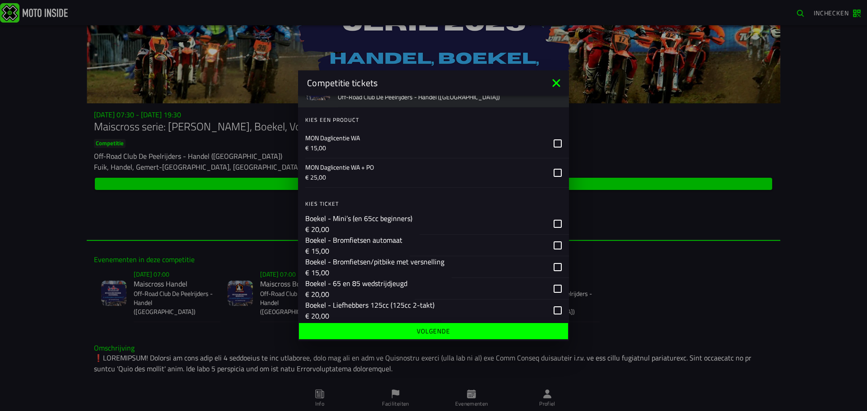
click at [559, 79] on icon at bounding box center [556, 83] width 8 height 8
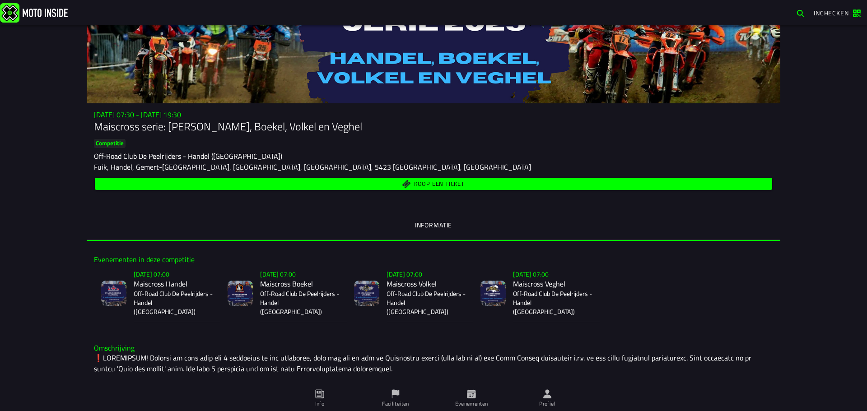
click at [448, 184] on span "Koop een ticket" at bounding box center [439, 185] width 51 height 6
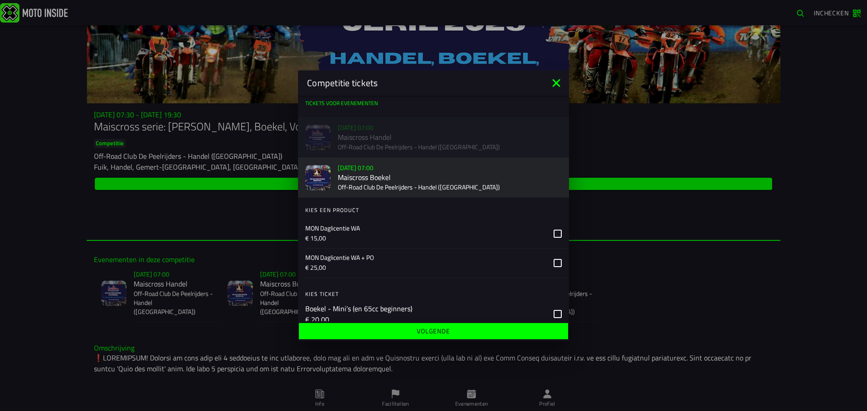
click at [359, 138] on div "Su 2 Nov - 07:00 Maiscross Handel Off-Road Club De Peelrijders - Handel (NB)" at bounding box center [433, 137] width 271 height 40
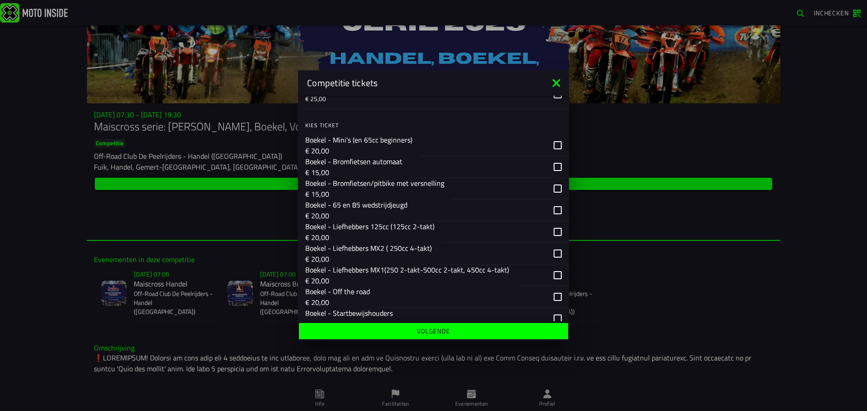
scroll to position [226, 0]
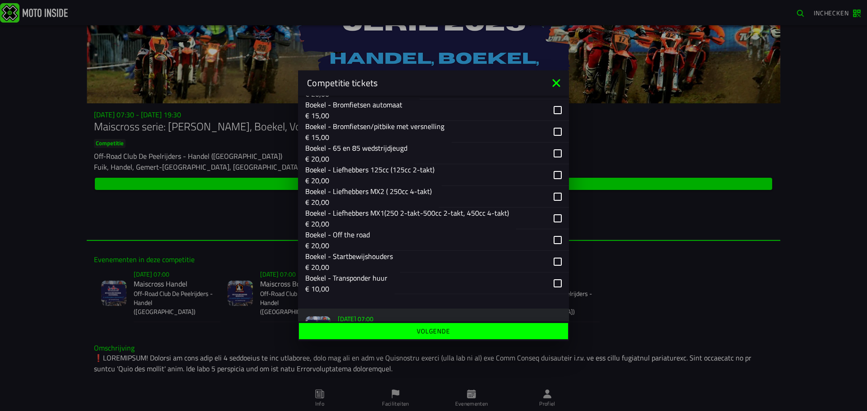
click at [518, 196] on div "button" at bounding box center [492, 196] width 107 height 21
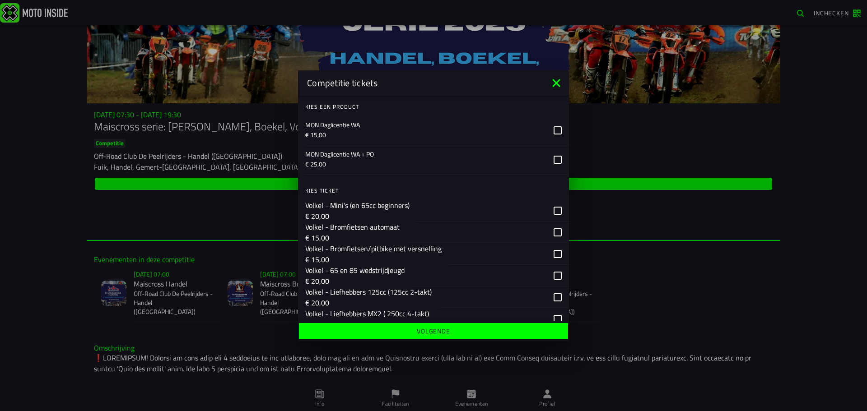
scroll to position [497, 0]
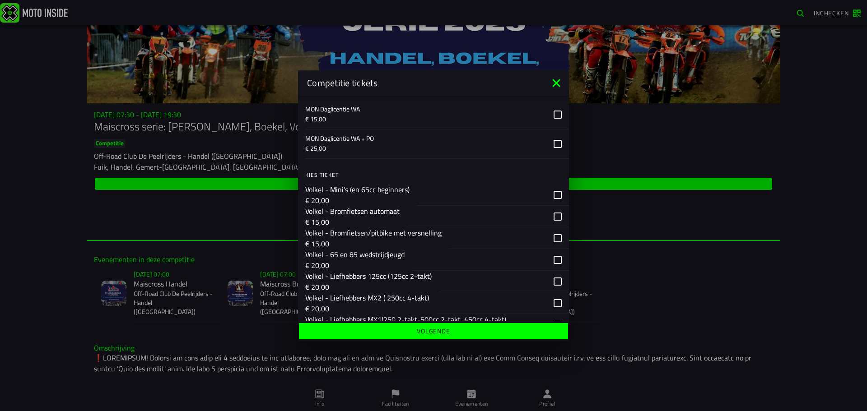
click at [559, 82] on icon at bounding box center [556, 83] width 14 height 14
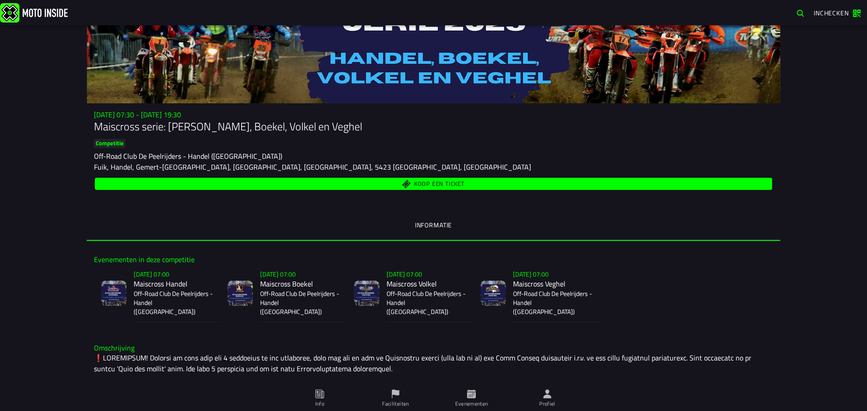
click at [485, 184] on span "Koop een ticket" at bounding box center [433, 184] width 667 height 9
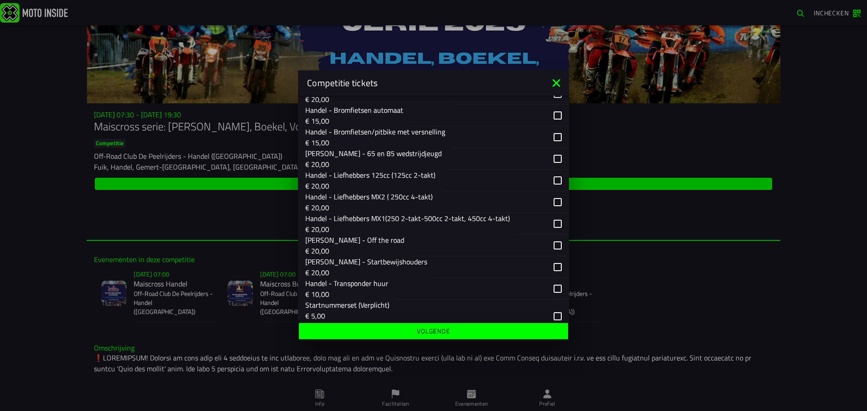
scroll to position [181, 0]
click at [459, 200] on div "button" at bounding box center [493, 201] width 107 height 21
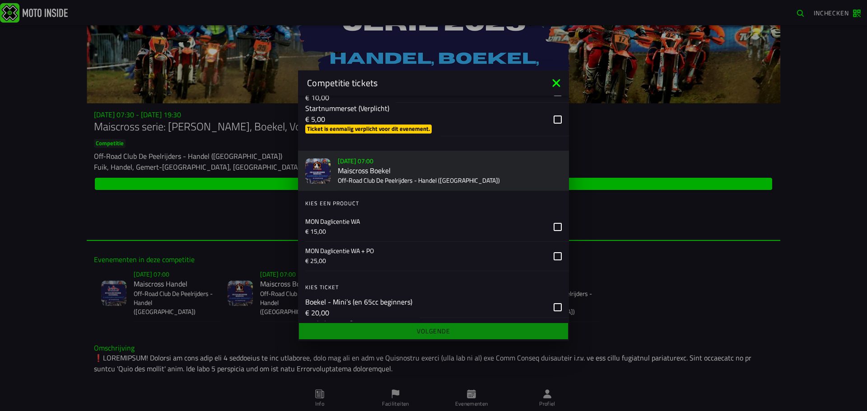
scroll to position [361, 0]
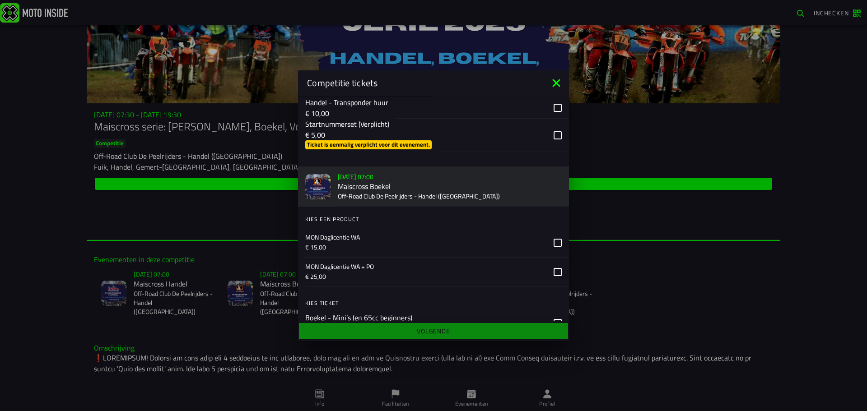
click at [508, 144] on div "button" at bounding box center [494, 135] width 106 height 33
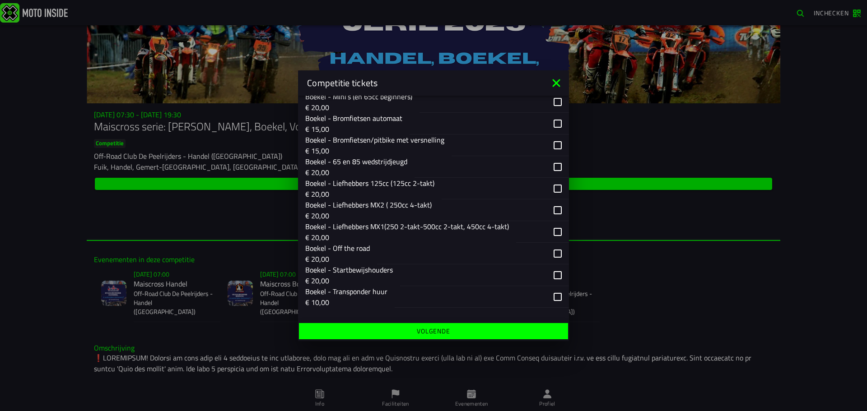
scroll to position [632, 0]
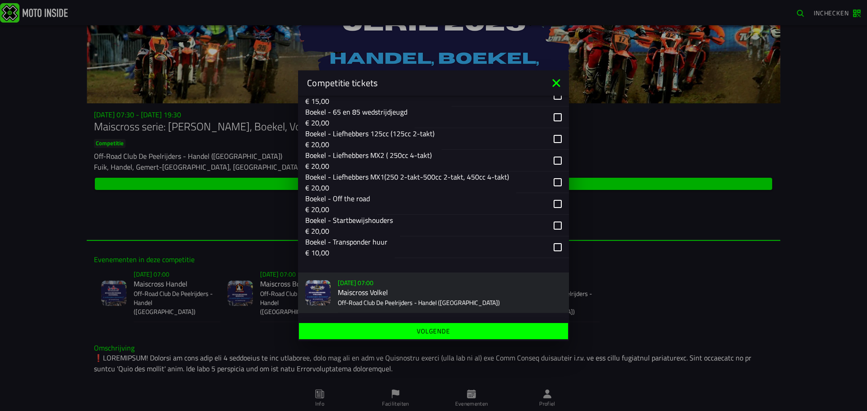
click at [429, 162] on p "€ 20,00" at bounding box center [368, 166] width 126 height 11
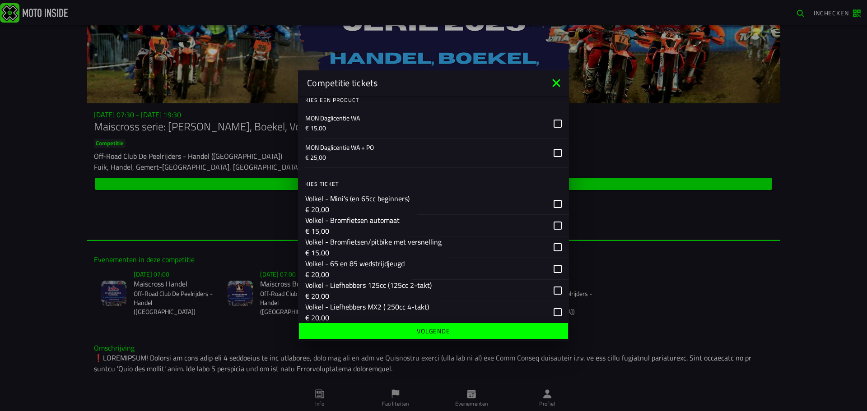
scroll to position [948, 0]
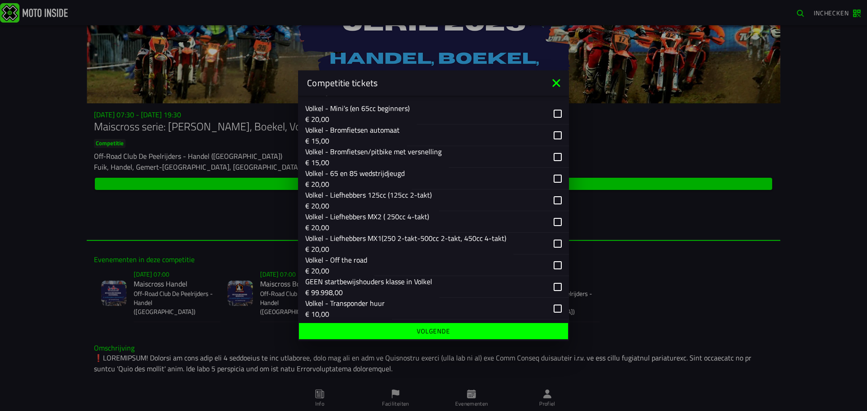
click at [414, 221] on p "Volkel - Liefhebbers MX2 ( 250cc 4-takt)" at bounding box center [367, 216] width 124 height 11
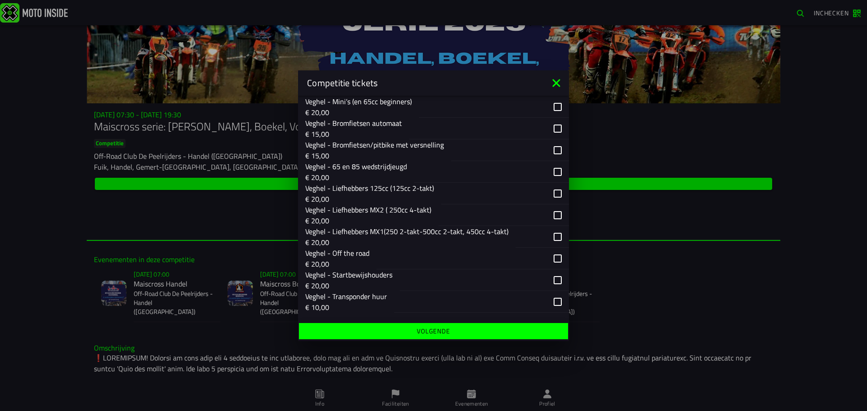
scroll to position [1342, 0]
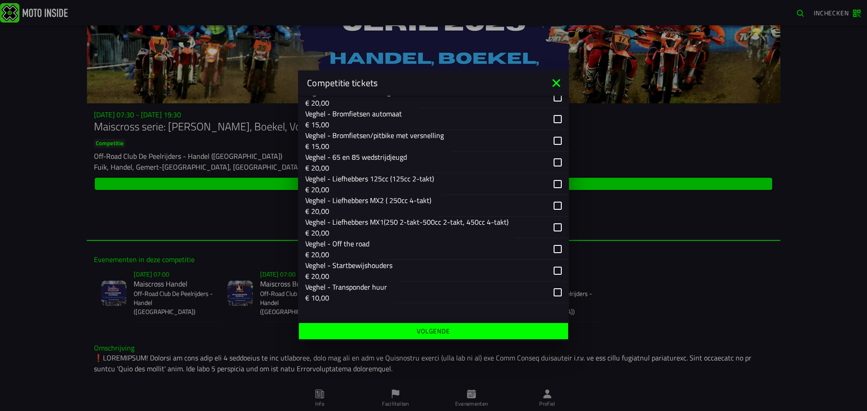
click at [405, 208] on p "€ 20,00" at bounding box center [368, 210] width 126 height 11
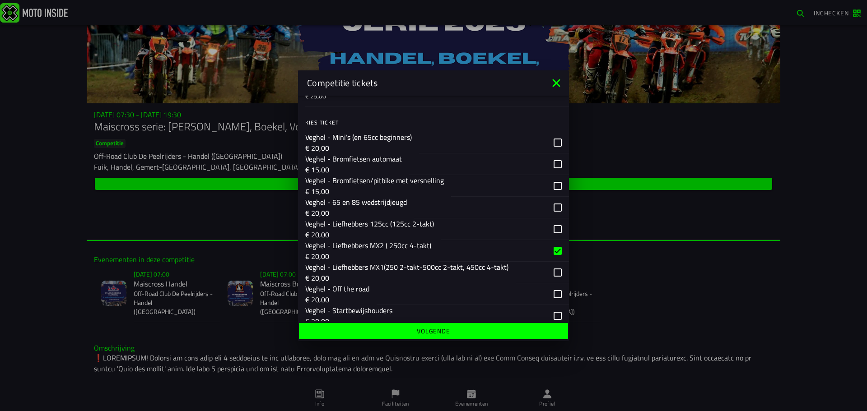
click at [0, 0] on slot "Volgende" at bounding box center [0, 0] width 0 height 0
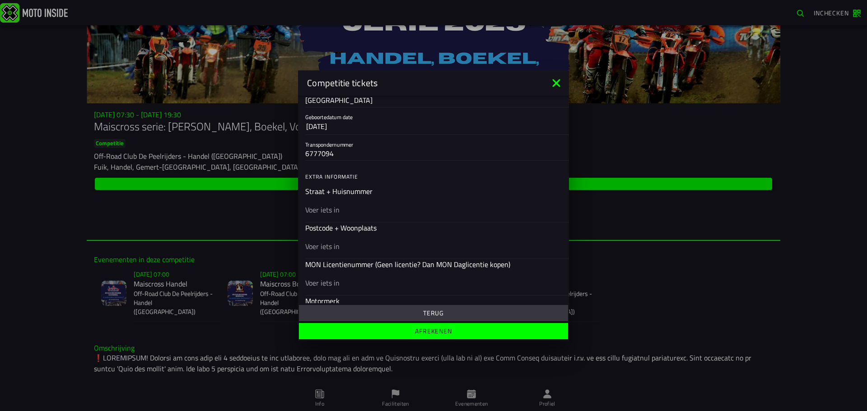
scroll to position [266, 0]
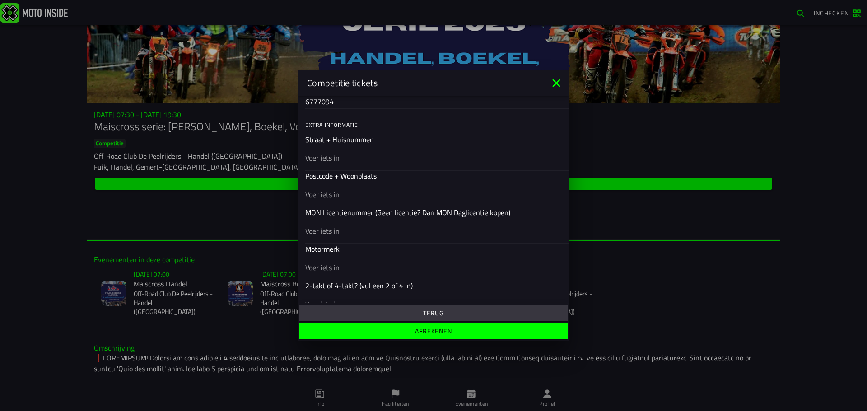
click at [348, 160] on input "text" at bounding box center [433, 157] width 257 height 11
type input "de Hei 65"
click at [341, 198] on input "text" at bounding box center [433, 194] width 257 height 11
type input "5738RT"
click at [352, 236] on input "text" at bounding box center [433, 230] width 257 height 11
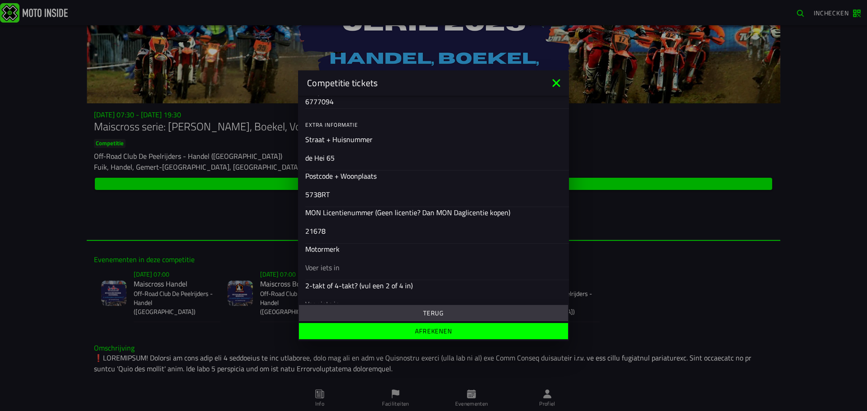
scroll to position [357, 0]
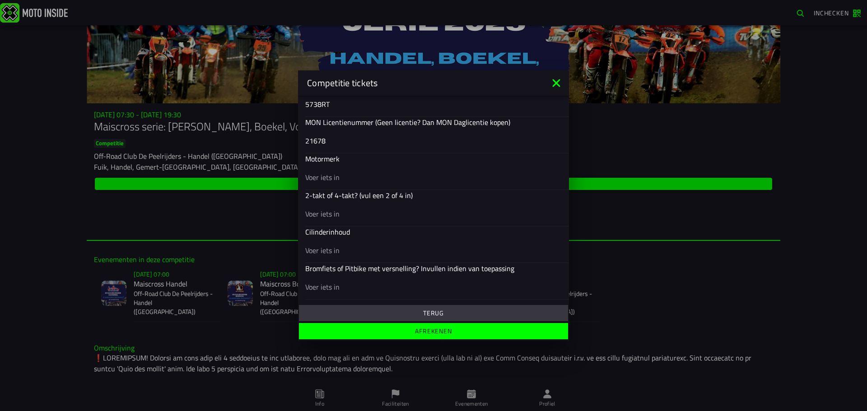
type input "21678"
click at [344, 176] on input "text" at bounding box center [433, 177] width 257 height 11
type input "KTM"
click at [347, 210] on input "text" at bounding box center [433, 213] width 257 height 11
type input "4"
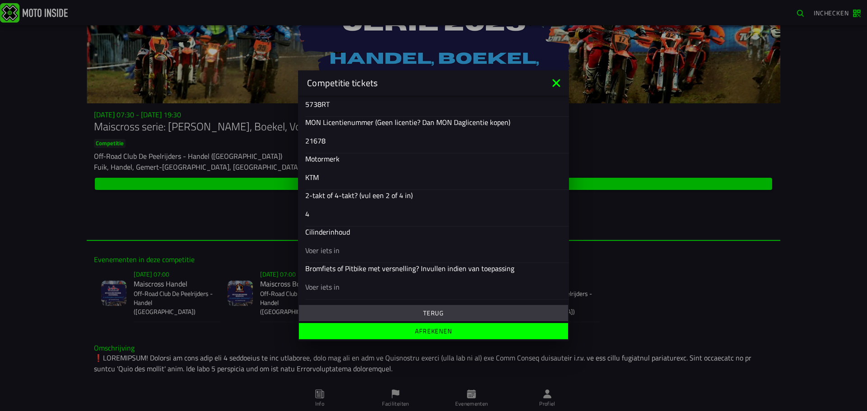
click at [334, 247] on input "text" at bounding box center [433, 250] width 257 height 11
type input "250"
click at [0, 0] on slot "Afrekenen" at bounding box center [0, 0] width 0 height 0
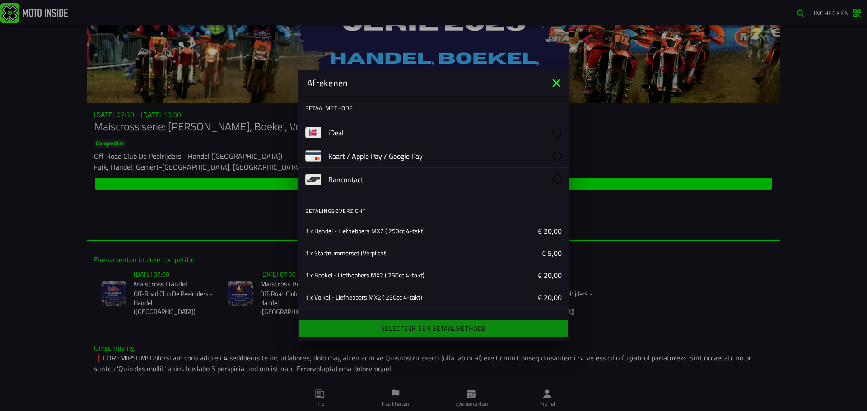
click at [0, 0] on slot "iDeal" at bounding box center [0, 0] width 0 height 0
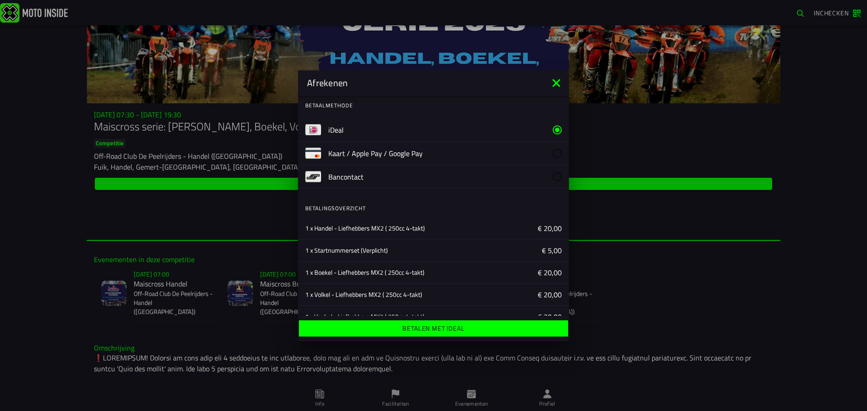
scroll to position [0, 0]
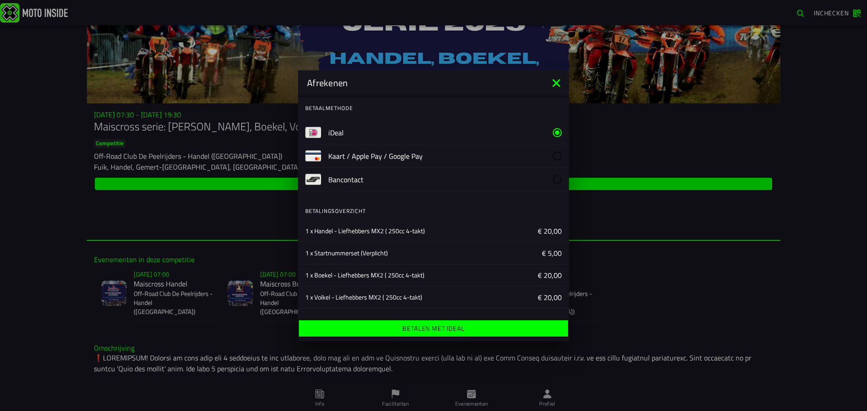
click at [413, 326] on ion-label "Betalen met iDeal" at bounding box center [433, 329] width 62 height 6
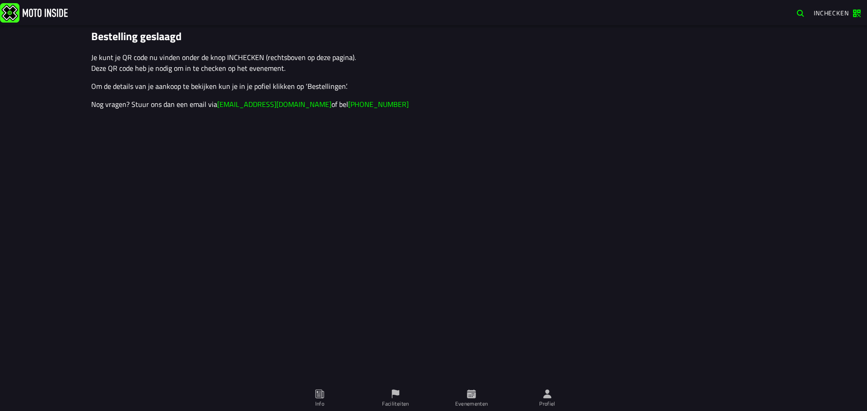
click at [841, 10] on span "Inchecken" at bounding box center [831, 12] width 35 height 9
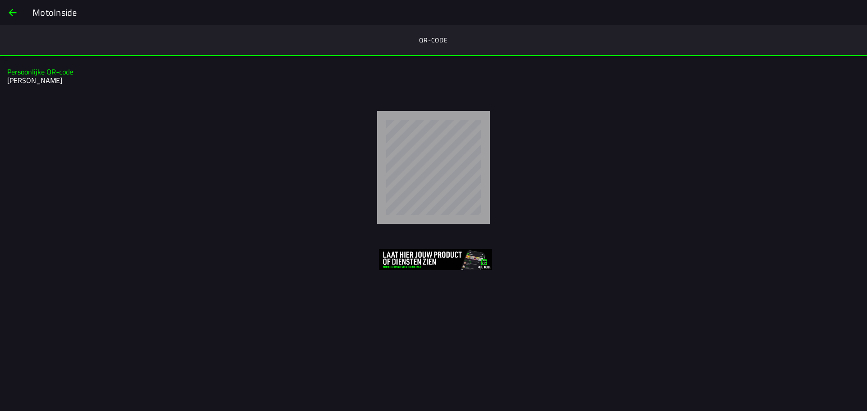
click at [11, 12] on span "back" at bounding box center [12, 13] width 11 height 22
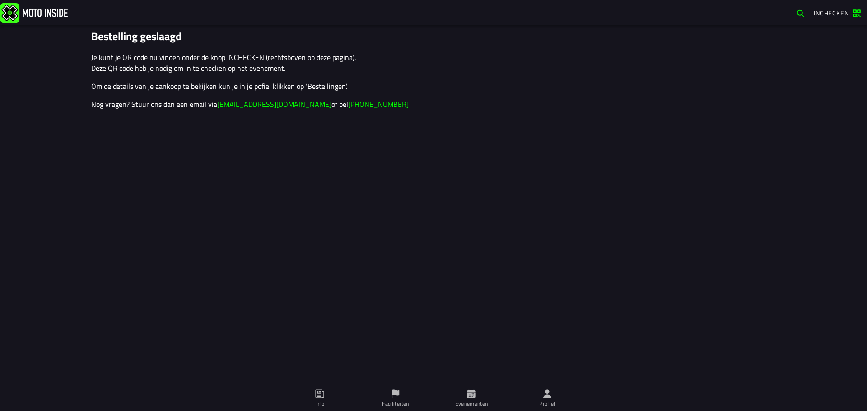
click at [535, 397] on span "Profiel" at bounding box center [547, 398] width 65 height 25
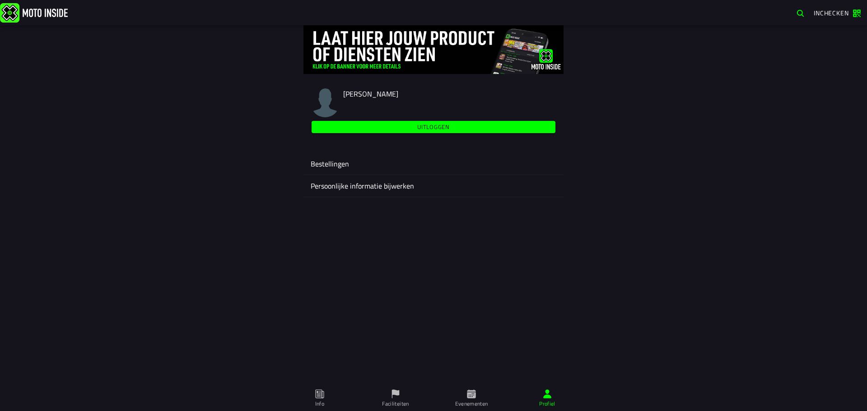
click at [350, 163] on ion-label "Bestellingen" at bounding box center [434, 164] width 246 height 11
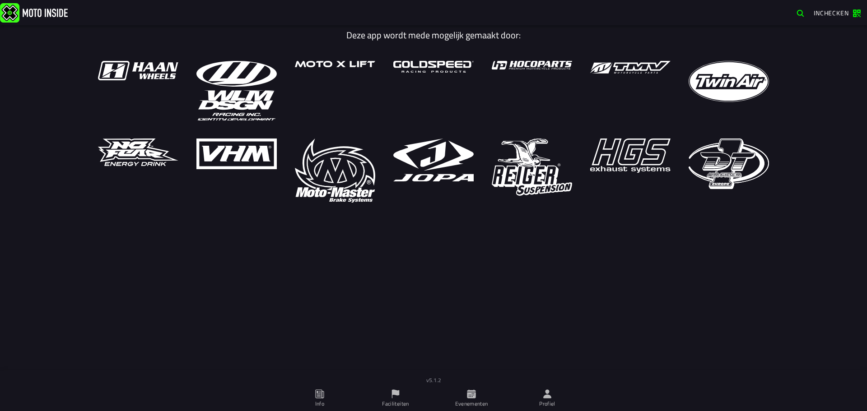
click at [547, 392] on icon at bounding box center [547, 394] width 8 height 9
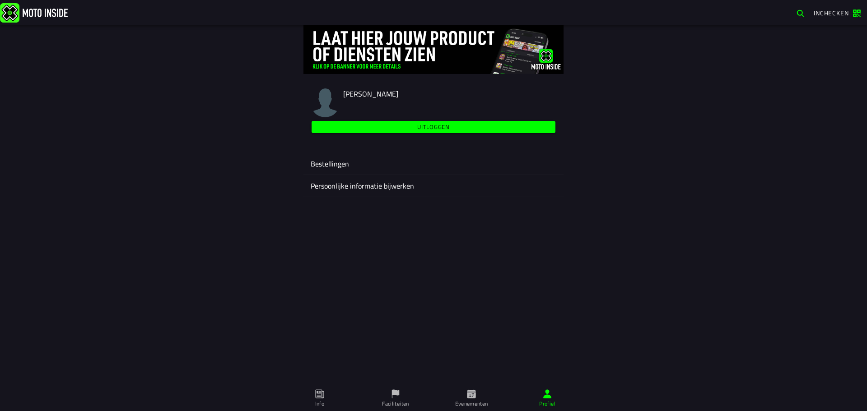
click at [368, 168] on ion-label "Bestellingen" at bounding box center [434, 164] width 246 height 11
